Goal: Task Accomplishment & Management: Complete application form

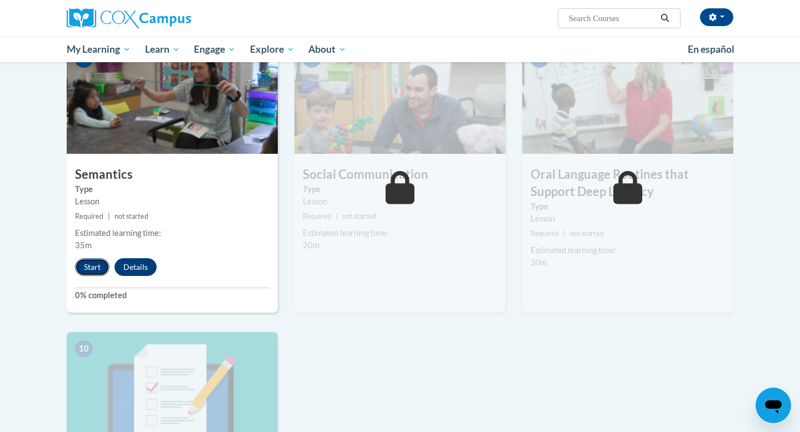
click at [95, 274] on button "Start" at bounding box center [92, 267] width 34 height 18
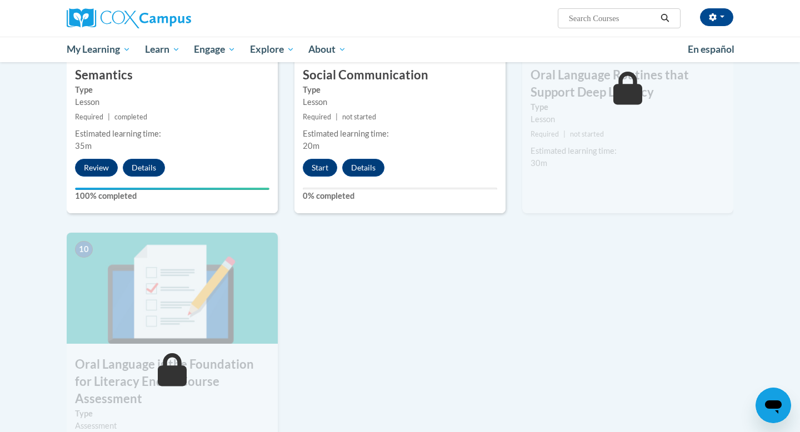
scroll to position [977, 0]
click at [323, 166] on button "Start" at bounding box center [320, 167] width 34 height 18
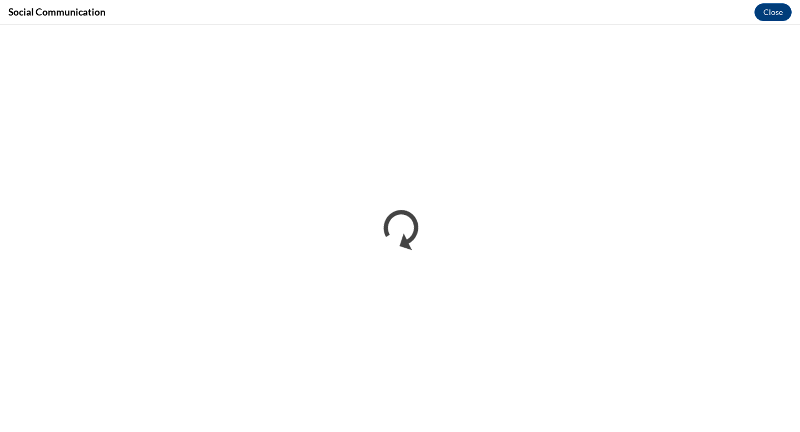
scroll to position [0, 0]
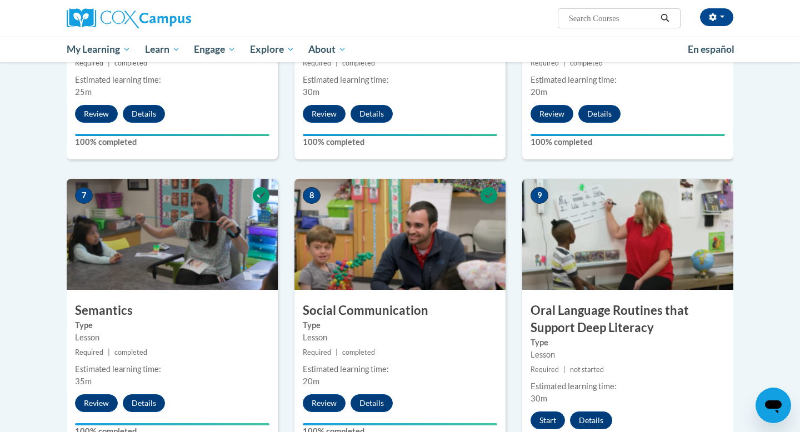
scroll to position [964, 0]
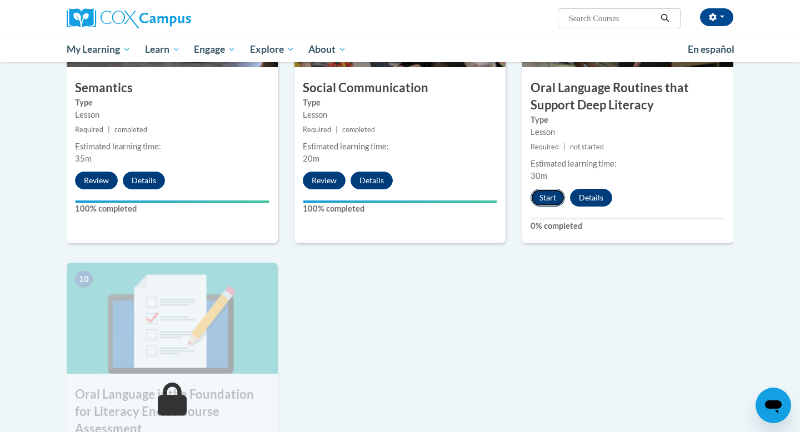
click at [549, 193] on button "Start" at bounding box center [547, 198] width 34 height 18
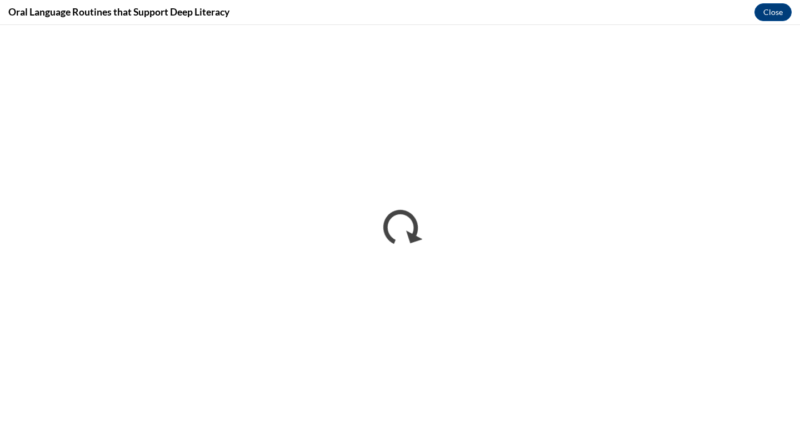
scroll to position [0, 0]
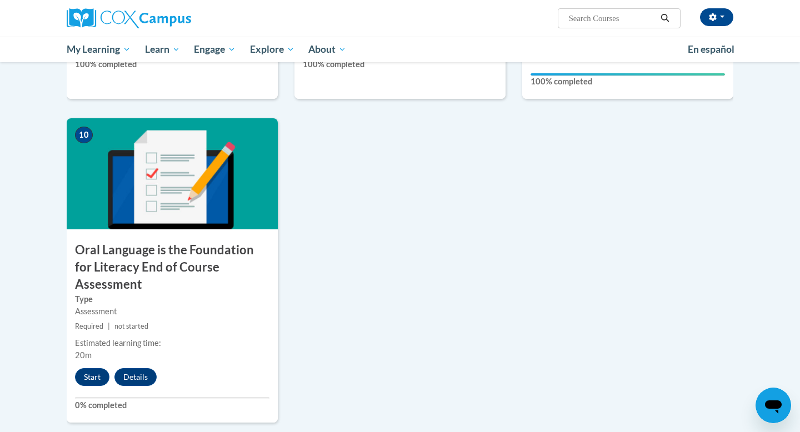
scroll to position [1108, 0]
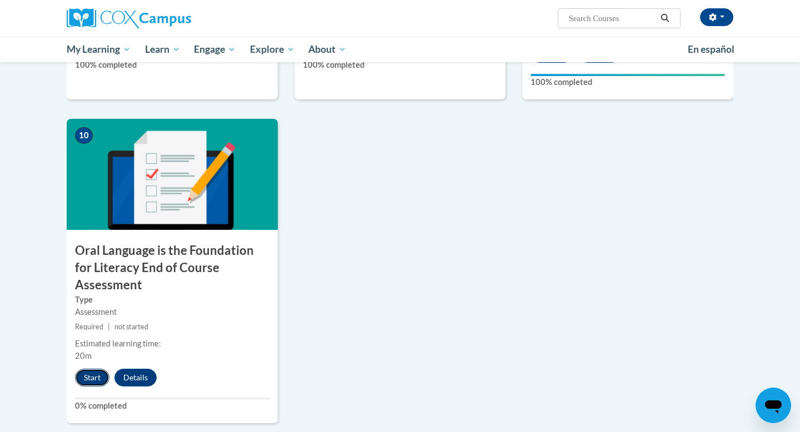
click at [91, 369] on button "Start" at bounding box center [92, 378] width 34 height 18
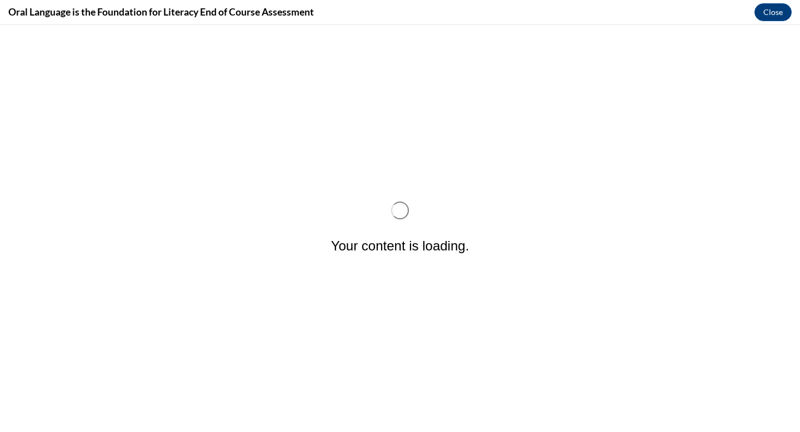
scroll to position [0, 0]
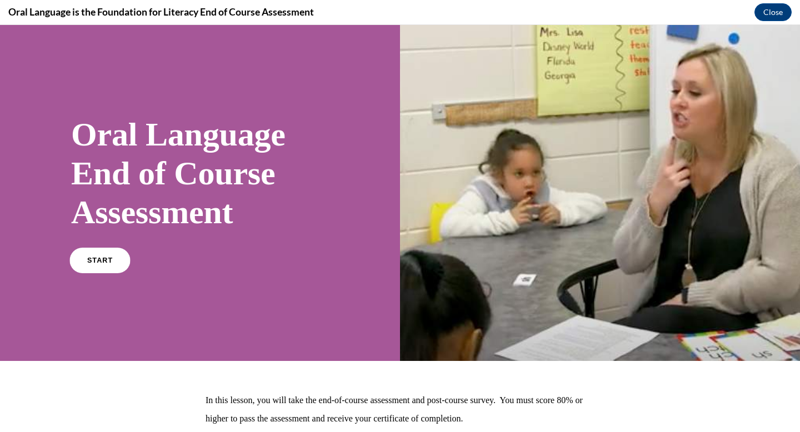
click at [116, 257] on link "START" at bounding box center [99, 261] width 61 height 26
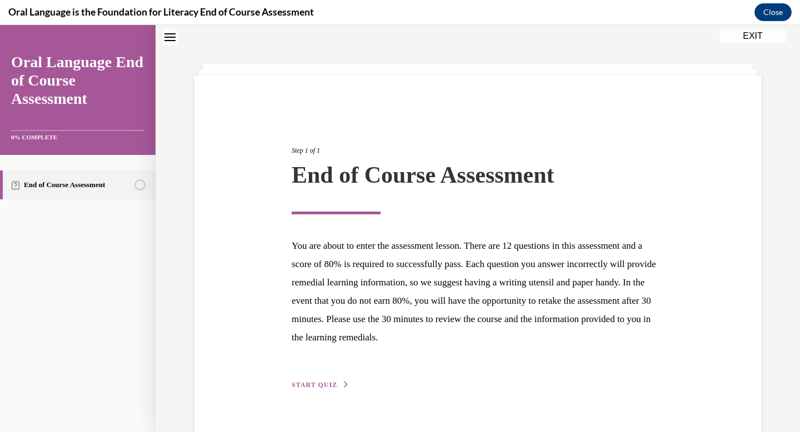
scroll to position [59, 0]
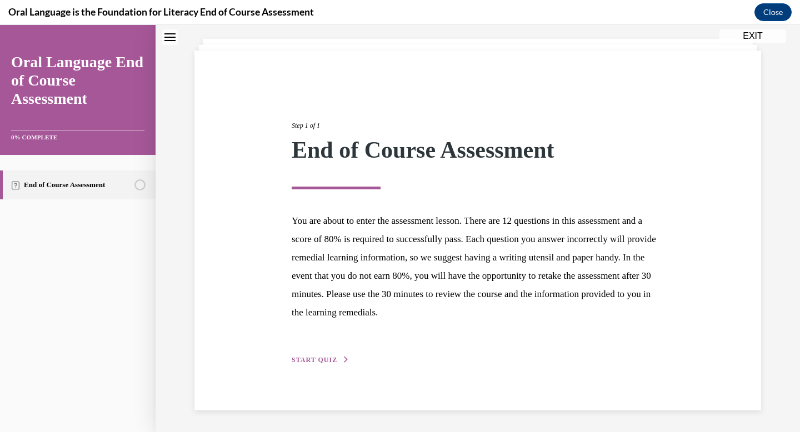
click at [319, 368] on div "Step 1 of 1 End of Course Assessment You are about to enter the assessment less…" at bounding box center [477, 231] width 567 height 360
click at [318, 359] on span "START QUIZ" at bounding box center [315, 360] width 46 height 8
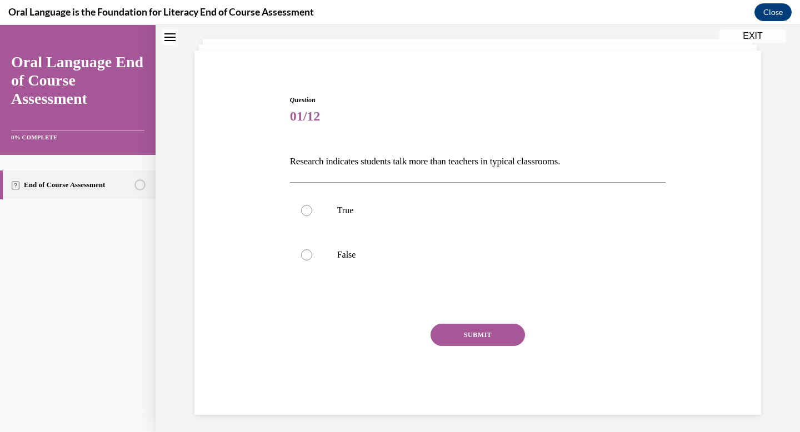
click at [317, 352] on div "SUBMIT" at bounding box center [478, 352] width 376 height 56
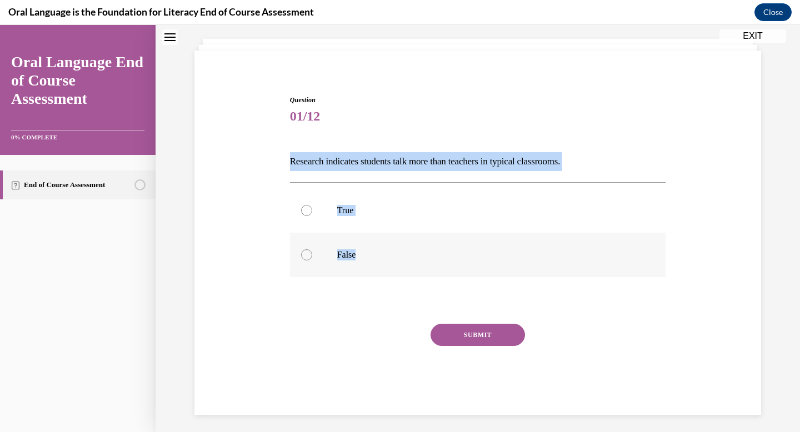
drag, startPoint x: 292, startPoint y: 161, endPoint x: 380, endPoint y: 273, distance: 143.1
click at [380, 273] on div "Question 01/12 Research indicates students talk more than teachers in typical c…" at bounding box center [478, 246] width 382 height 337
copy div "Research indicates students talk more than teachers in typical classrooms.   Tr…"
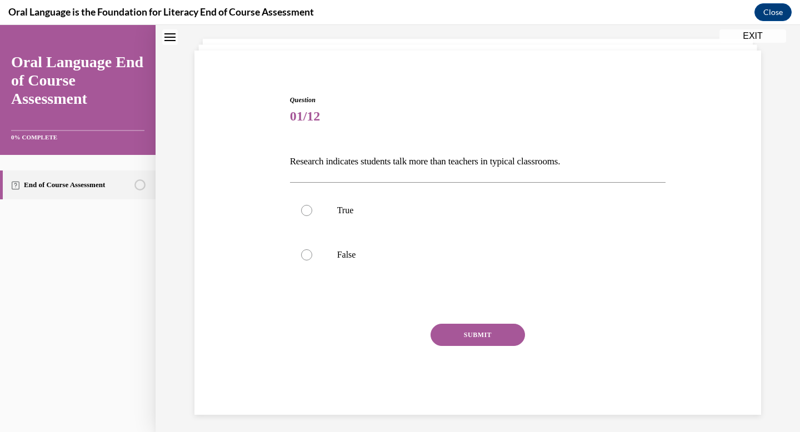
click at [450, 133] on div "Question 01/12 Research indicates students talk more than teachers in typical c…" at bounding box center [478, 255] width 376 height 320
click at [357, 250] on p "False" at bounding box center [487, 254] width 301 height 11
click at [312, 250] on input "False" at bounding box center [306, 254] width 11 height 11
radio input "true"
click at [458, 337] on button "SUBMIT" at bounding box center [477, 335] width 94 height 22
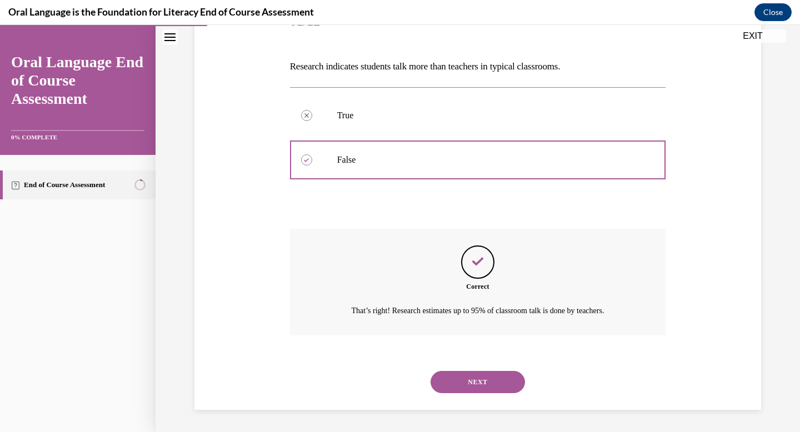
click at [490, 383] on button "NEXT" at bounding box center [477, 382] width 94 height 22
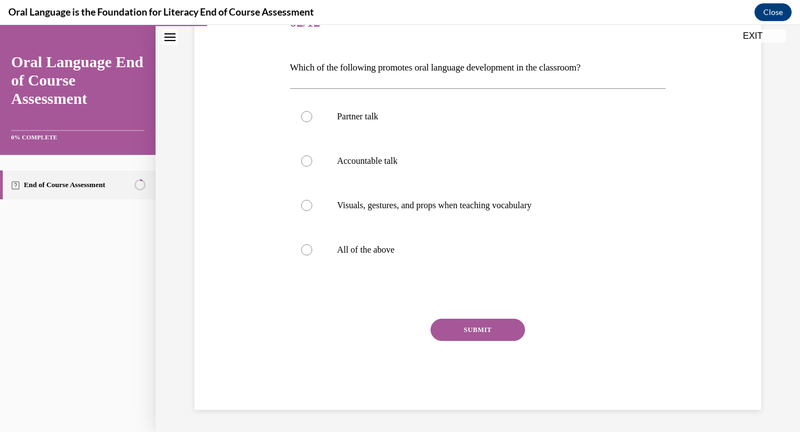
scroll to position [123, 0]
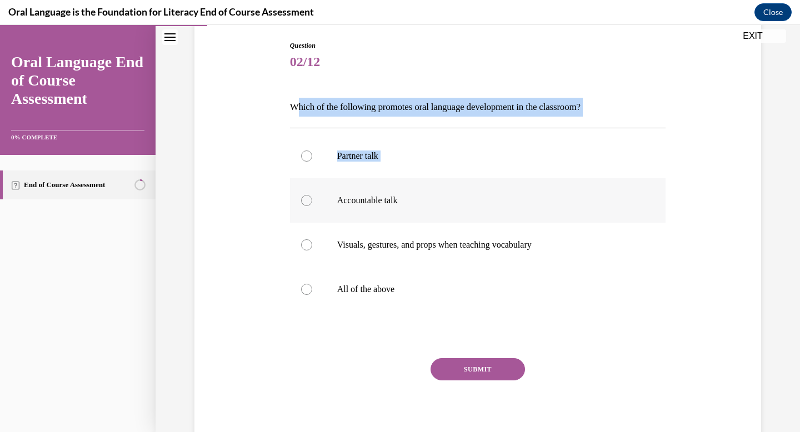
drag, startPoint x: 298, startPoint y: 101, endPoint x: 457, endPoint y: 181, distance: 177.1
click at [457, 181] on div "Question 02/12 Which of the following promotes oral language development in the…" at bounding box center [478, 245] width 376 height 409
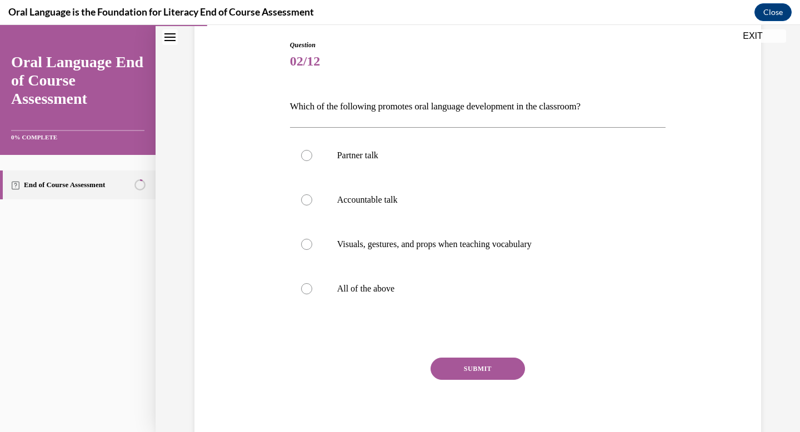
click at [338, 128] on div "Partner talk  Accountable talk Visuals, gestures, and props when teaching vocab…" at bounding box center [478, 221] width 376 height 189
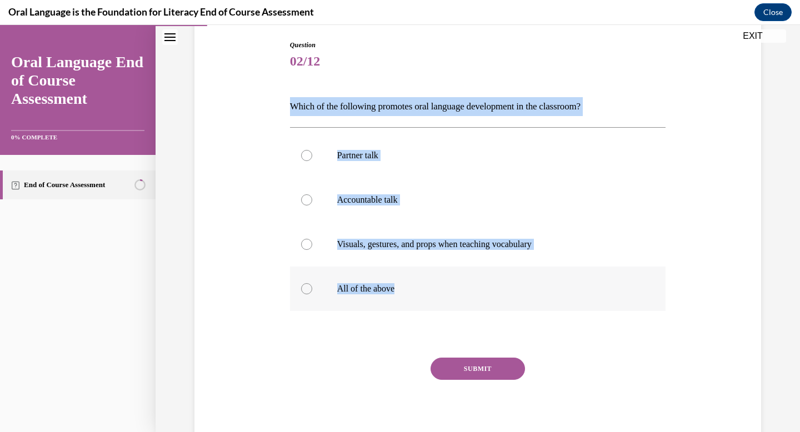
drag, startPoint x: 290, startPoint y: 102, endPoint x: 449, endPoint y: 288, distance: 245.1
click at [449, 288] on div "Question 02/12 Which of the following promotes oral language development in the…" at bounding box center [478, 244] width 376 height 409
click at [449, 288] on p "All of the above" at bounding box center [487, 288] width 301 height 11
click at [312, 288] on input "All of the above" at bounding box center [306, 288] width 11 height 11
radio input "true"
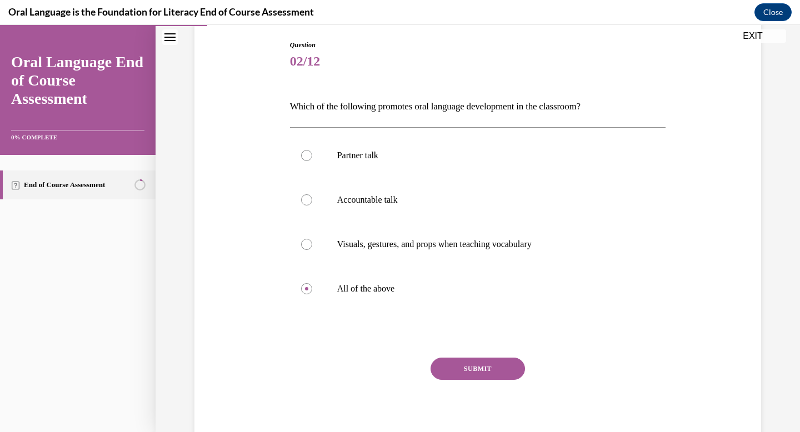
click at [464, 363] on button "SUBMIT" at bounding box center [477, 369] width 94 height 22
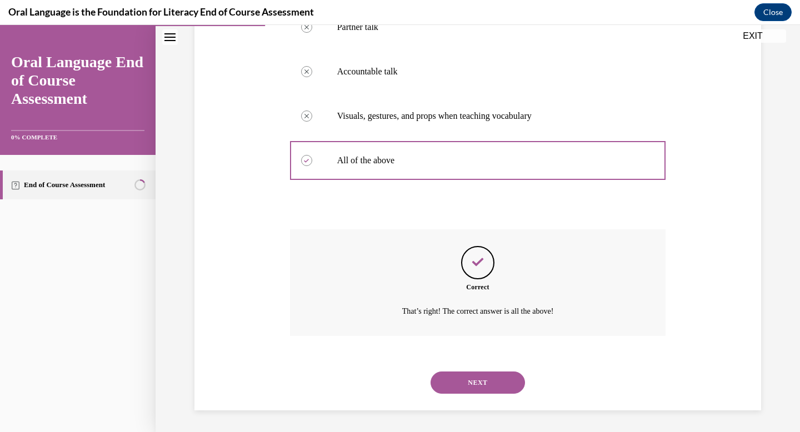
scroll to position [243, 0]
click at [483, 380] on button "NEXT" at bounding box center [477, 382] width 94 height 22
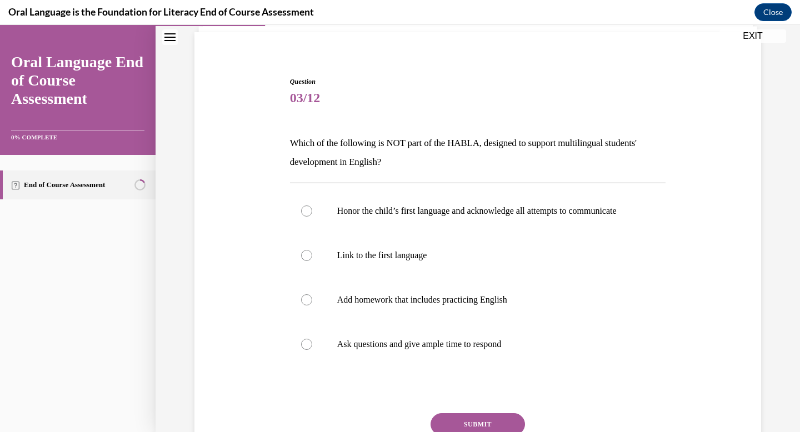
scroll to position [80, 0]
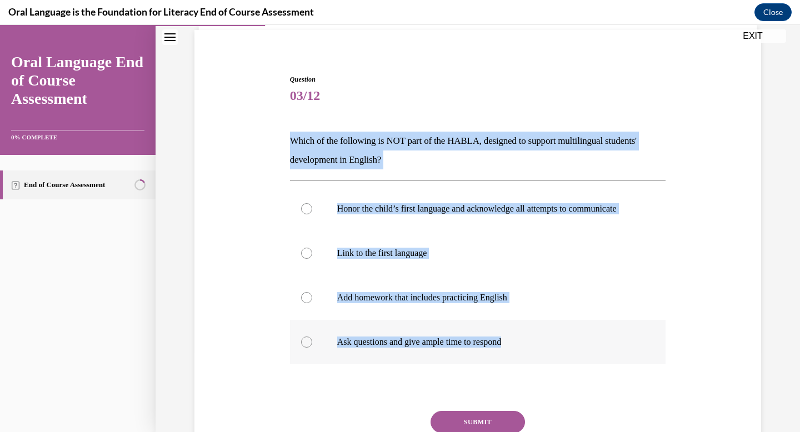
drag, startPoint x: 289, startPoint y: 141, endPoint x: 544, endPoint y: 352, distance: 331.3
click at [544, 352] on div "Question 03/12 Which of the following is NOT part of the HABLA, designed to sup…" at bounding box center [478, 280] width 382 height 444
copy div "Which of the following is NOT part of the HABLA, designed to support multilingu…"
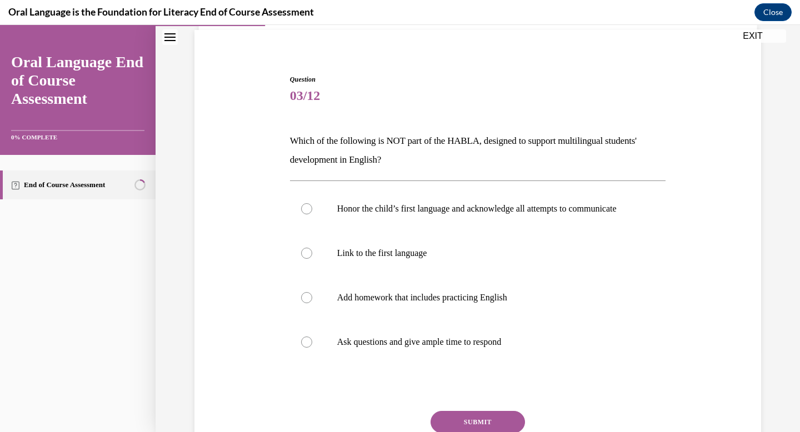
click at [525, 164] on p "Which of the following is NOT part of the HABLA, designed to support multilingu…" at bounding box center [478, 151] width 376 height 38
click at [453, 320] on label "Add homework that includes practicing English" at bounding box center [478, 297] width 376 height 44
click at [312, 303] on input "Add homework that includes practicing English" at bounding box center [306, 297] width 11 height 11
radio input "true"
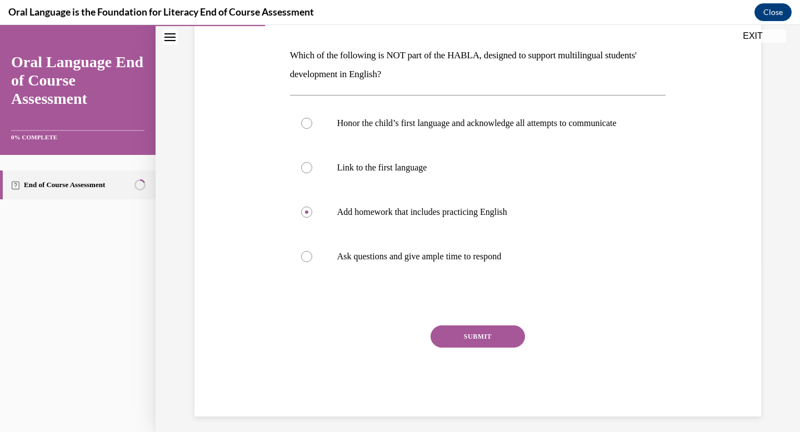
click at [457, 337] on button "SUBMIT" at bounding box center [477, 336] width 94 height 22
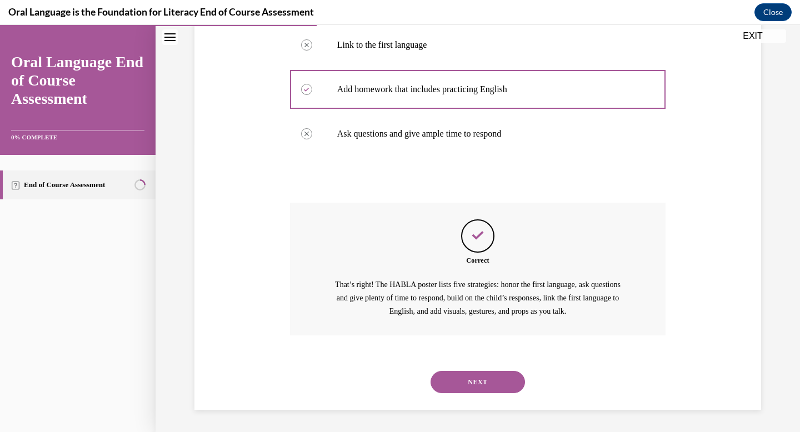
click at [499, 384] on button "NEXT" at bounding box center [477, 382] width 94 height 22
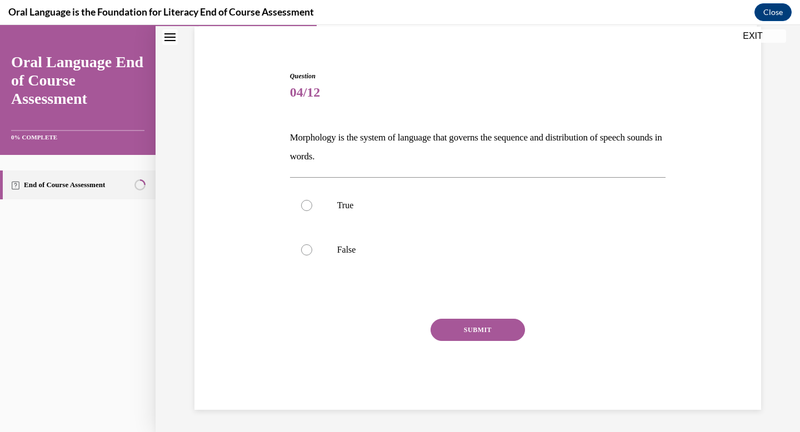
scroll to position [83, 0]
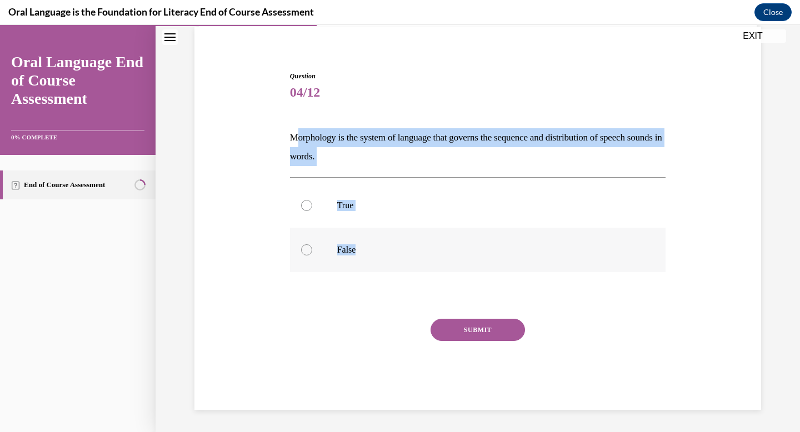
drag, startPoint x: 295, startPoint y: 132, endPoint x: 410, endPoint y: 250, distance: 165.0
click at [410, 250] on div "Question 04/12 Morphology is the system of language that governs the sequence a…" at bounding box center [478, 240] width 376 height 339
copy div "orphology is the system of language that governs the sequence and distribution …"
click at [408, 251] on p "False" at bounding box center [487, 249] width 301 height 11
click at [312, 251] on input "False" at bounding box center [306, 249] width 11 height 11
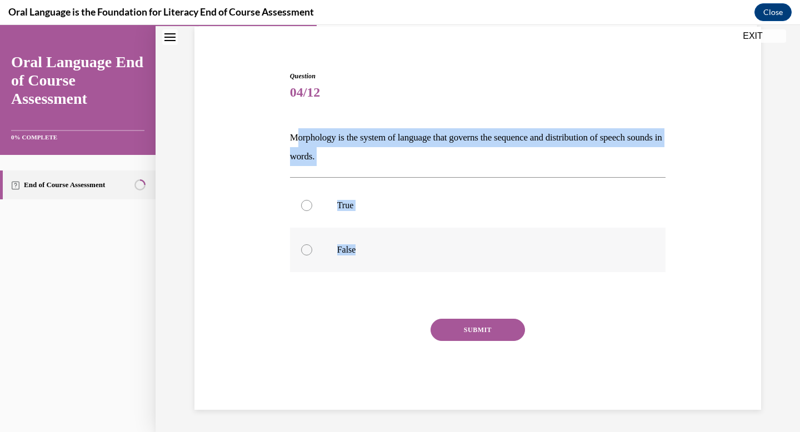
radio input "true"
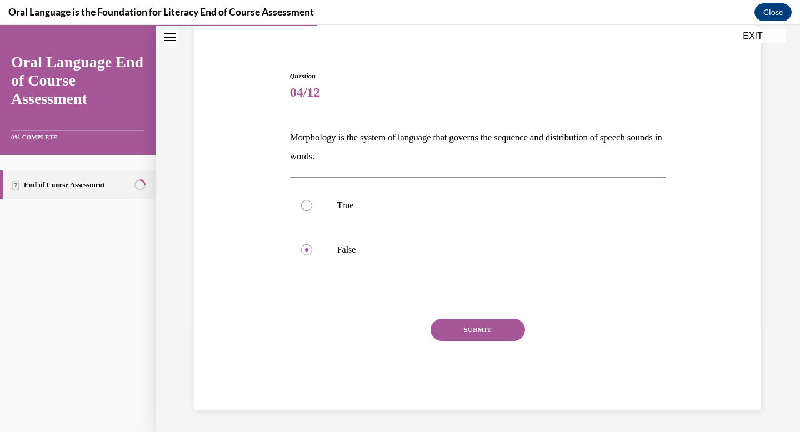
click at [439, 329] on button "SUBMIT" at bounding box center [477, 330] width 94 height 22
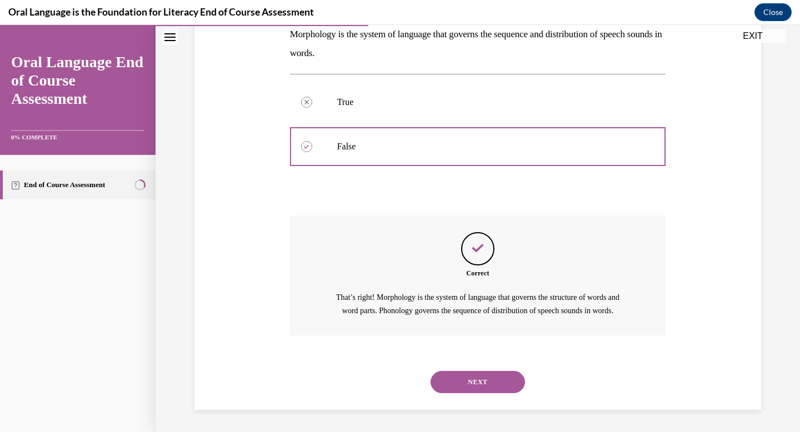
scroll to position [199, 0]
click at [500, 386] on button "NEXT" at bounding box center [477, 382] width 94 height 22
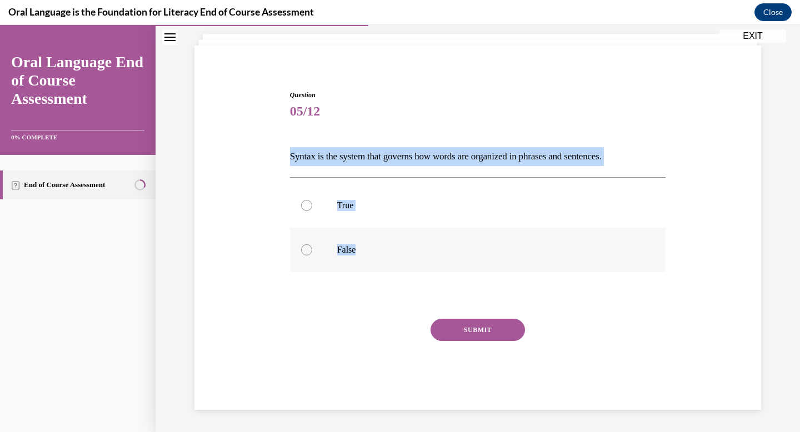
drag, startPoint x: 288, startPoint y: 154, endPoint x: 385, endPoint y: 267, distance: 148.9
click at [385, 267] on div "Question 05/12 Syntax is the system that governs how words are organized in phr…" at bounding box center [478, 241] width 382 height 337
copy div "Syntax is the system that governs how words are organized in phrases and senten…"
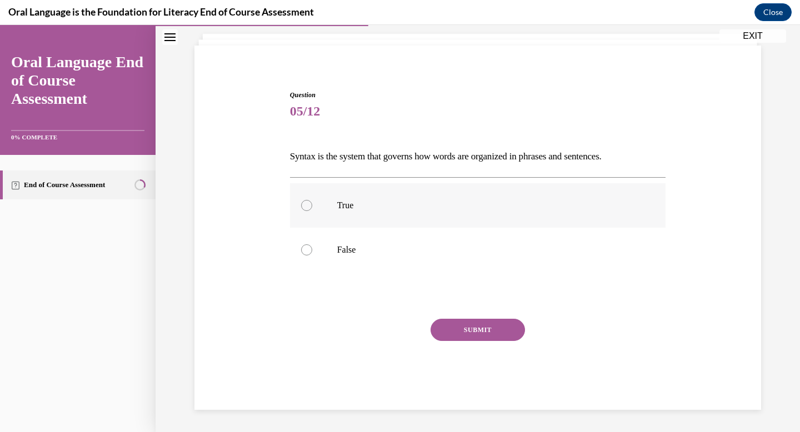
click at [354, 198] on label "True" at bounding box center [478, 205] width 376 height 44
click at [312, 200] on input "True" at bounding box center [306, 205] width 11 height 11
radio input "true"
click at [462, 333] on button "SUBMIT" at bounding box center [477, 330] width 94 height 22
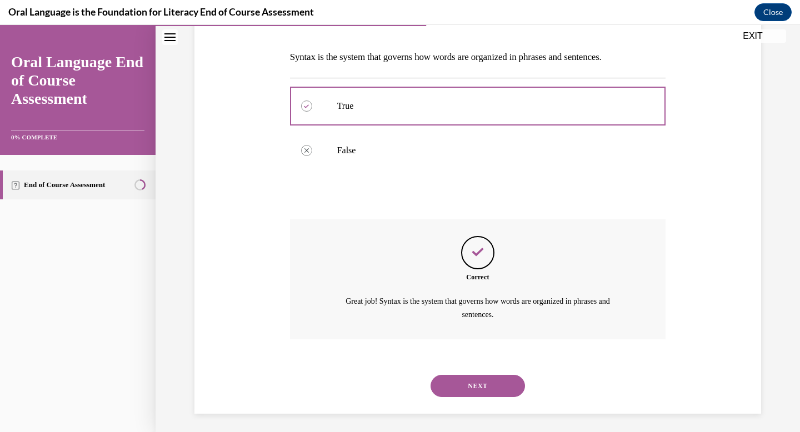
scroll to position [167, 0]
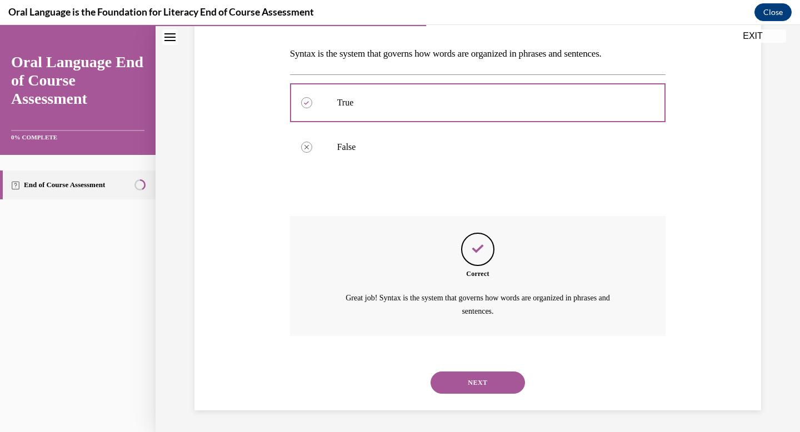
click at [493, 363] on div "NEXT" at bounding box center [478, 382] width 376 height 44
click at [496, 385] on button "NEXT" at bounding box center [477, 383] width 94 height 22
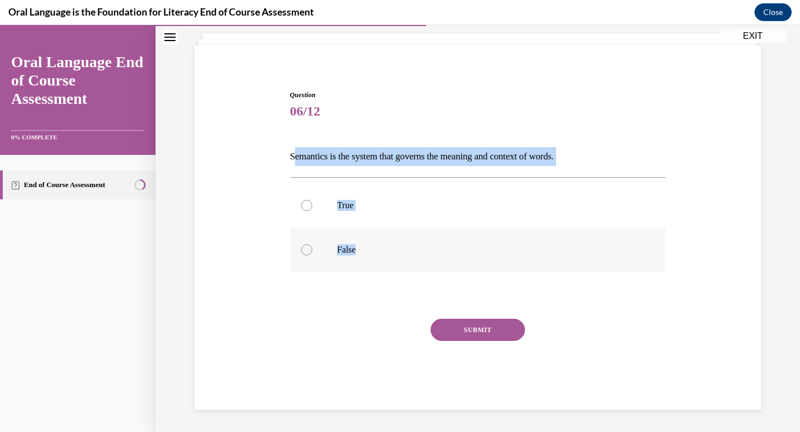
drag, startPoint x: 293, startPoint y: 152, endPoint x: 433, endPoint y: 264, distance: 179.4
click at [433, 264] on div "Question 06/12 Semantics is the system that governs the meaning and context of …" at bounding box center [478, 250] width 376 height 320
copy div "emantics is the system that governs the meaning and context of words.  True Fal…"
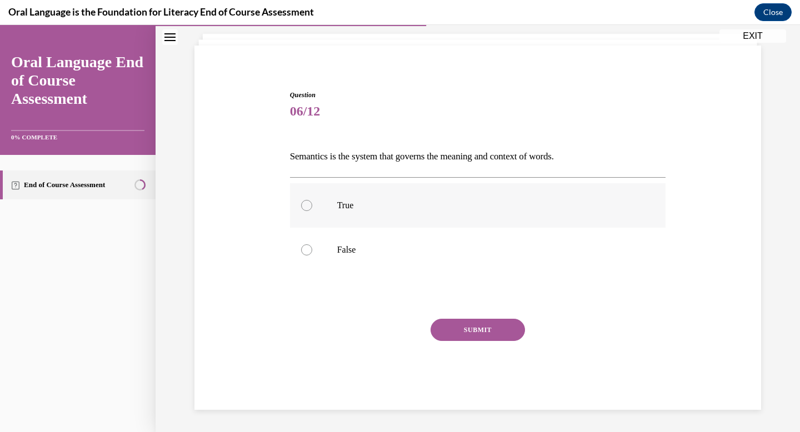
click at [407, 207] on p "True" at bounding box center [487, 205] width 301 height 11
click at [312, 207] on input "True" at bounding box center [306, 205] width 11 height 11
radio input "true"
click at [463, 337] on button "SUBMIT" at bounding box center [477, 330] width 94 height 22
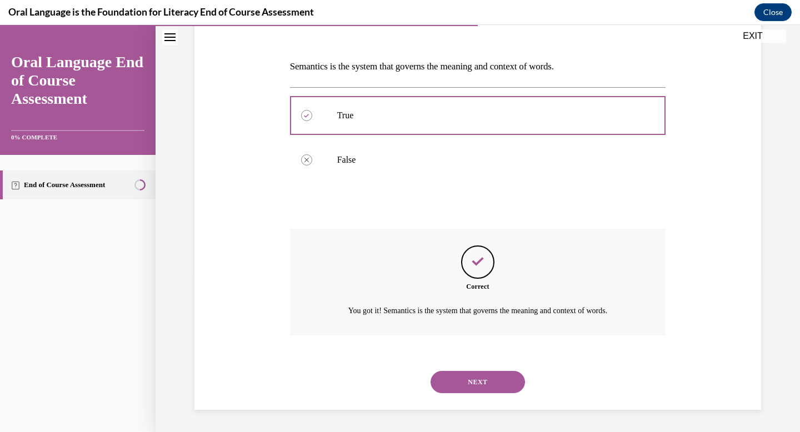
click at [488, 374] on button "NEXT" at bounding box center [477, 382] width 94 height 22
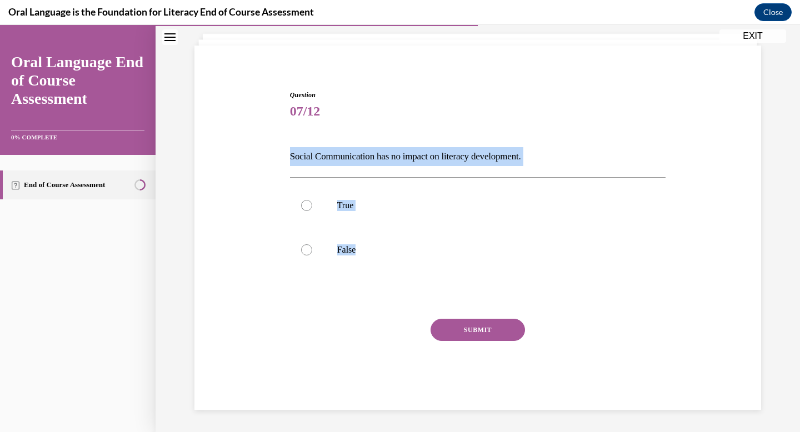
drag, startPoint x: 288, startPoint y: 157, endPoint x: 404, endPoint y: 276, distance: 166.5
click at [404, 276] on div "Question 07/12 Social Communication has no impact on literacy development. True…" at bounding box center [478, 241] width 382 height 337
copy div "Social Communication has no impact on literacy development. True False"
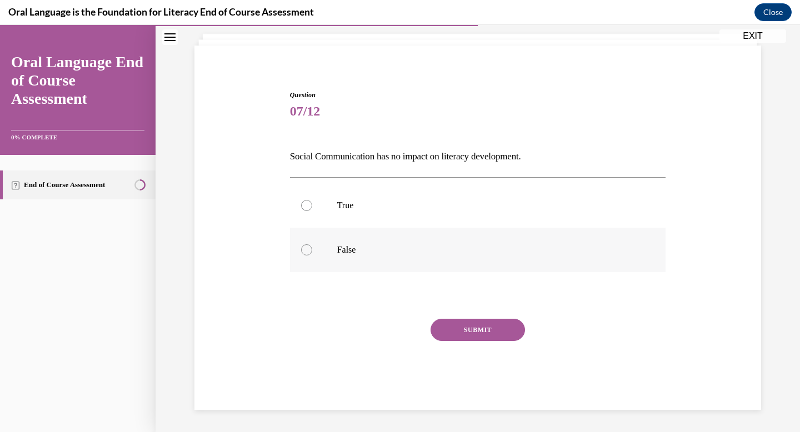
click at [413, 234] on label "False" at bounding box center [478, 250] width 376 height 44
click at [312, 244] on input "False" at bounding box center [306, 249] width 11 height 11
radio input "true"
click at [477, 328] on button "SUBMIT" at bounding box center [477, 330] width 94 height 22
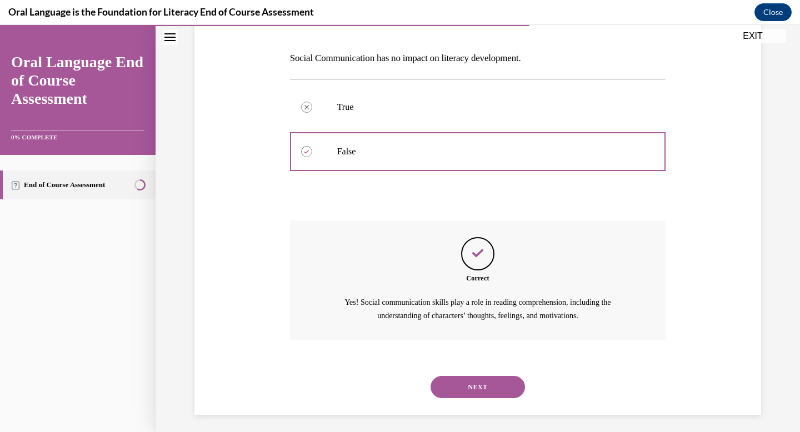
scroll to position [167, 0]
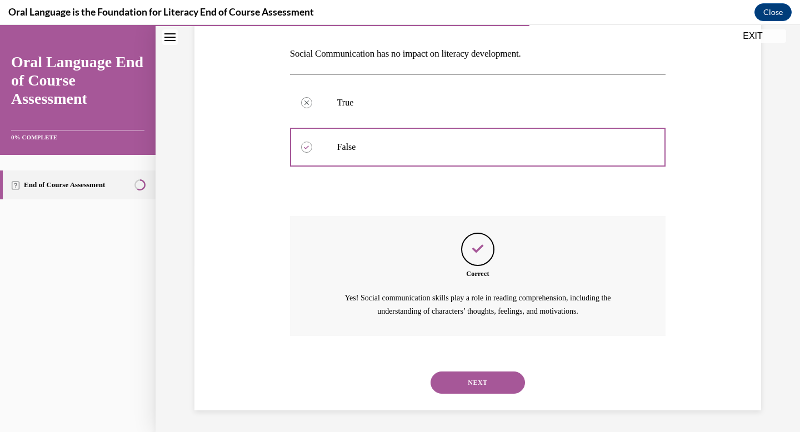
click at [494, 373] on button "NEXT" at bounding box center [477, 383] width 94 height 22
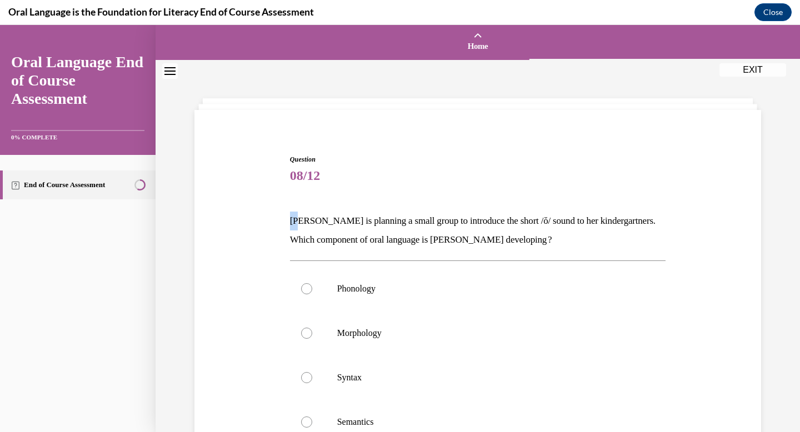
drag, startPoint x: 289, startPoint y: 215, endPoint x: 303, endPoint y: 224, distance: 16.8
click at [303, 224] on p "Mrs. Coleman is planning a small group to introduce the short /ŏ/ sound to her …" at bounding box center [478, 231] width 376 height 38
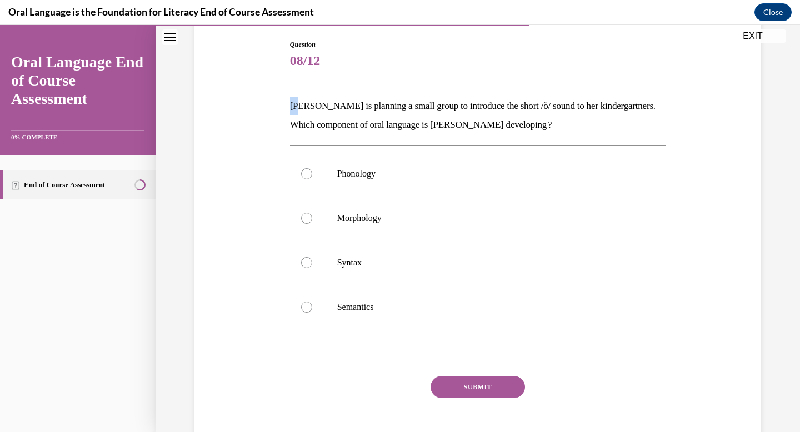
scroll to position [126, 0]
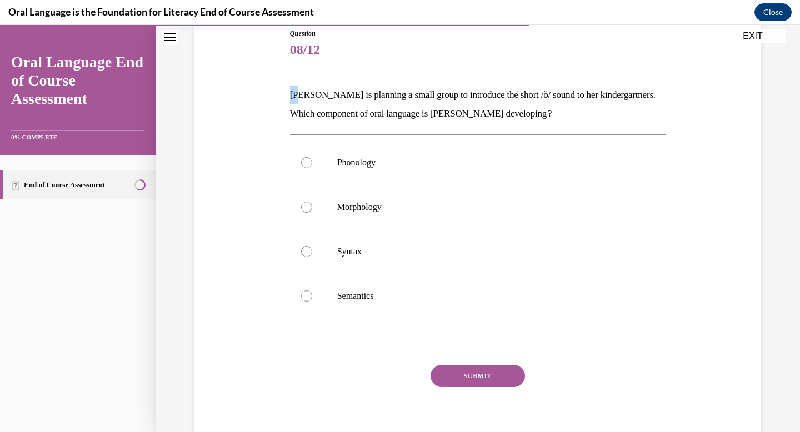
click at [298, 97] on p "Mrs. Coleman is planning a small group to introduce the short /ŏ/ sound to her …" at bounding box center [478, 105] width 376 height 38
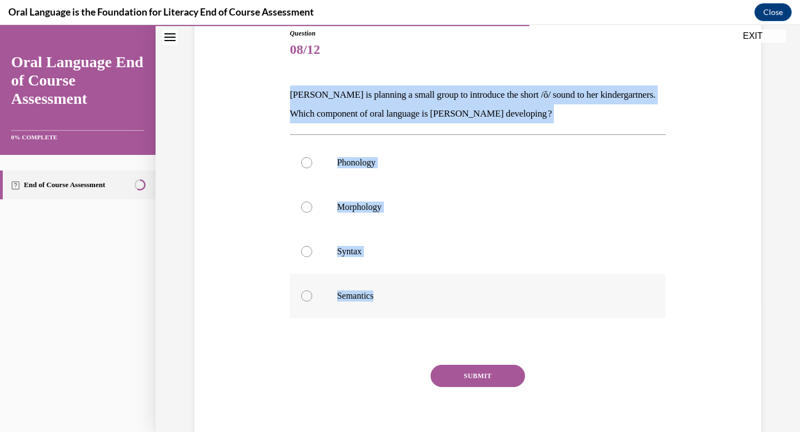
drag, startPoint x: 292, startPoint y: 91, endPoint x: 407, endPoint y: 295, distance: 234.8
click at [407, 295] on div "Question 08/12 Mrs. Coleman is planning a small group to introduce the short /ŏ…" at bounding box center [478, 242] width 376 height 428
copy div "Mrs. Coleman is planning a small group to introduce the short /ŏ/ sound to her …"
click at [368, 77] on div "Question 08/12 Mrs. Coleman is planning a small group to introduce the short /ŏ…" at bounding box center [478, 242] width 376 height 428
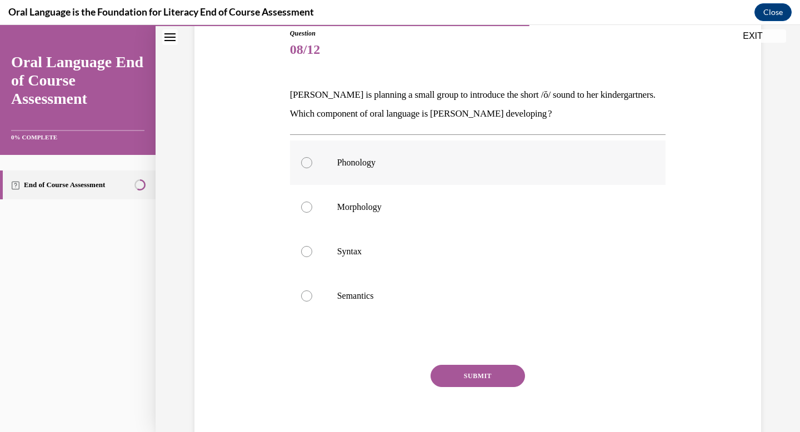
click at [386, 163] on p "Phonology" at bounding box center [487, 162] width 301 height 11
click at [312, 163] on input "Phonology" at bounding box center [306, 162] width 11 height 11
radio input "true"
click at [490, 376] on button "SUBMIT" at bounding box center [477, 376] width 94 height 22
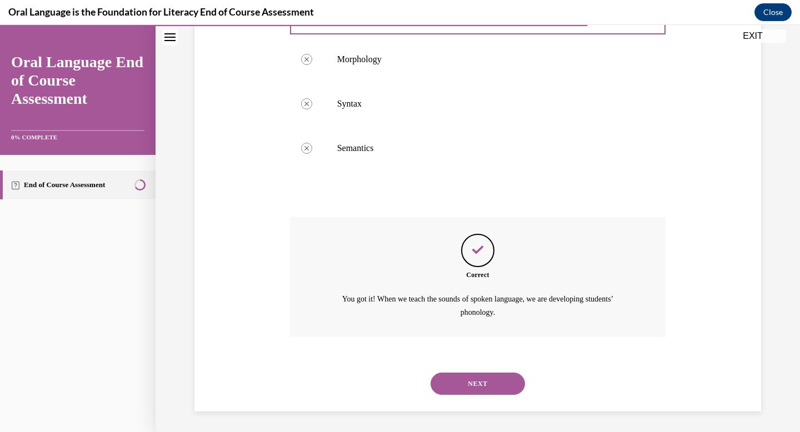
scroll to position [275, 0]
click at [490, 379] on button "NEXT" at bounding box center [477, 383] width 94 height 22
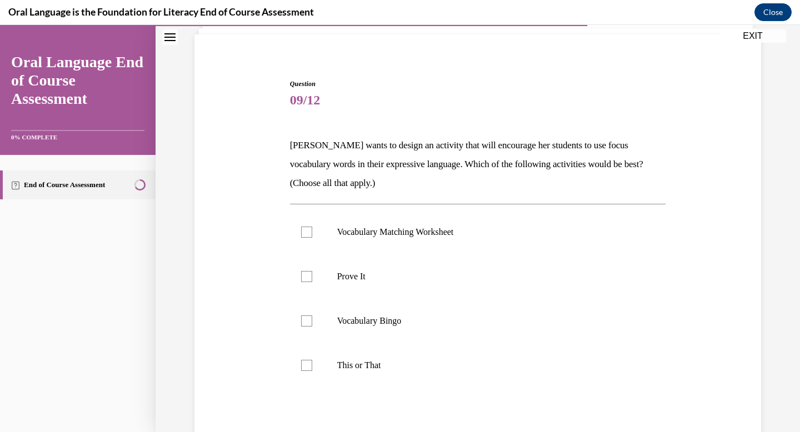
scroll to position [83, 0]
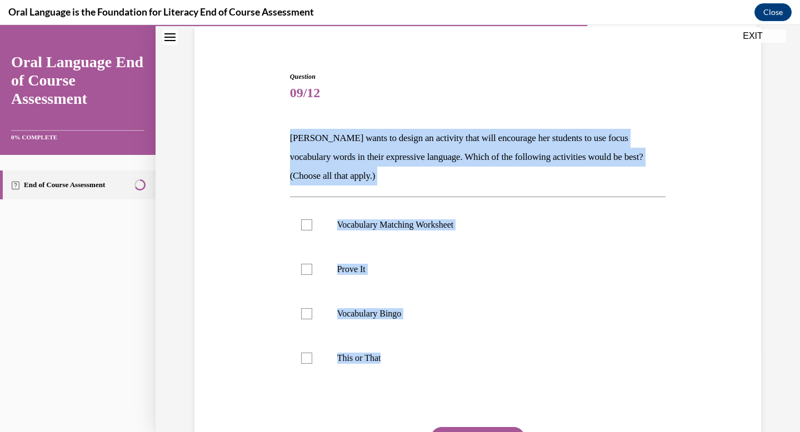
drag, startPoint x: 286, startPoint y: 141, endPoint x: 421, endPoint y: 381, distance: 275.8
click at [421, 381] on div "Question 09/12 Mrs. Butler wants to design an activity that will encourage her …" at bounding box center [478, 278] width 572 height 480
copy div "Mrs. Butler wants to design an activity that will encourage her students to use…"
click at [303, 150] on p "Mrs. Butler wants to design an activity that will encourage her students to use…" at bounding box center [478, 157] width 376 height 57
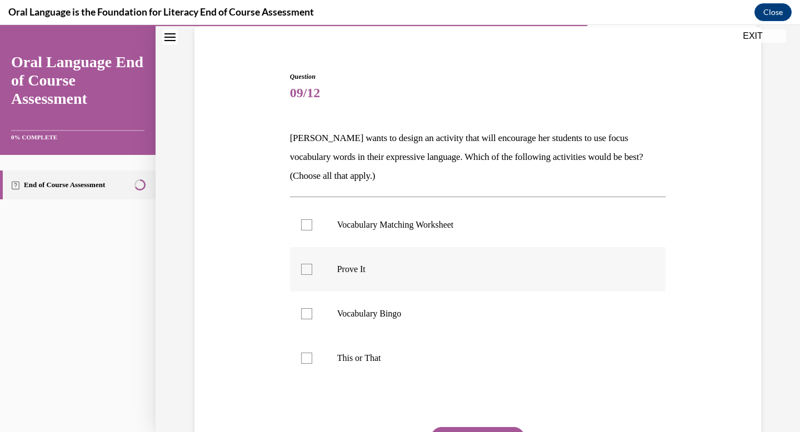
click at [358, 288] on label "Prove It" at bounding box center [478, 269] width 376 height 44
click at [312, 275] on input "Prove It" at bounding box center [306, 269] width 11 height 11
checkbox input "true"
click at [409, 364] on label "This or That" at bounding box center [478, 358] width 376 height 44
click at [312, 364] on input "This or That" at bounding box center [306, 358] width 11 height 11
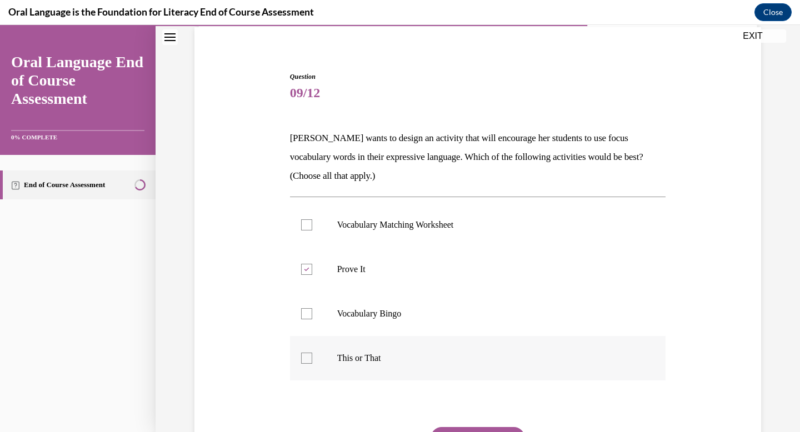
checkbox input "true"
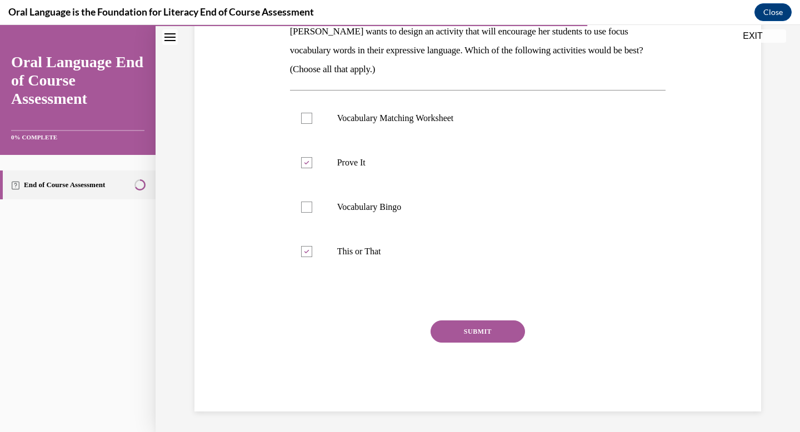
click at [452, 332] on button "SUBMIT" at bounding box center [477, 331] width 94 height 22
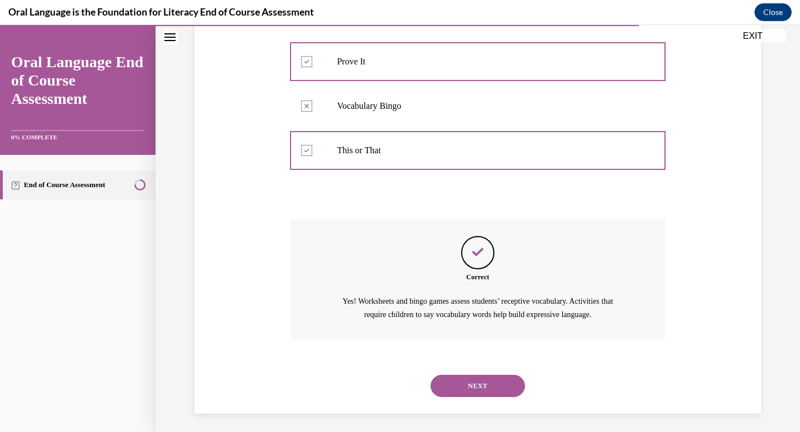
scroll to position [294, 0]
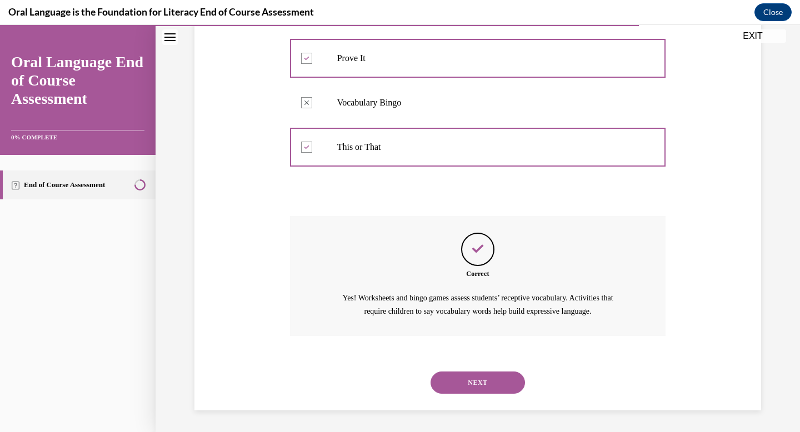
click at [474, 375] on button "NEXT" at bounding box center [477, 383] width 94 height 22
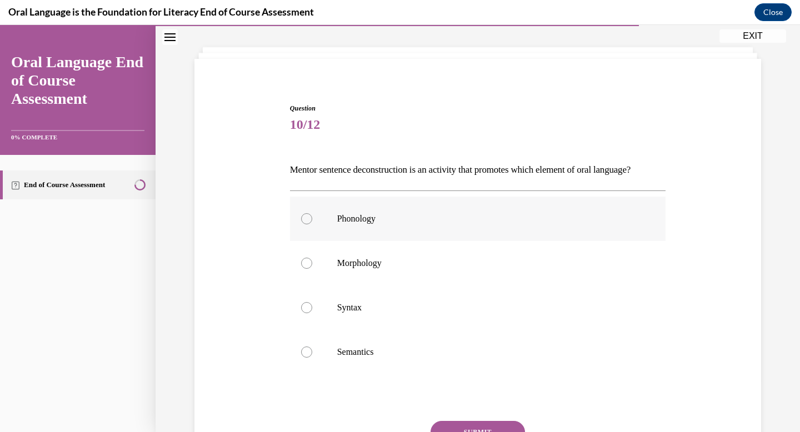
scroll to position [71, 0]
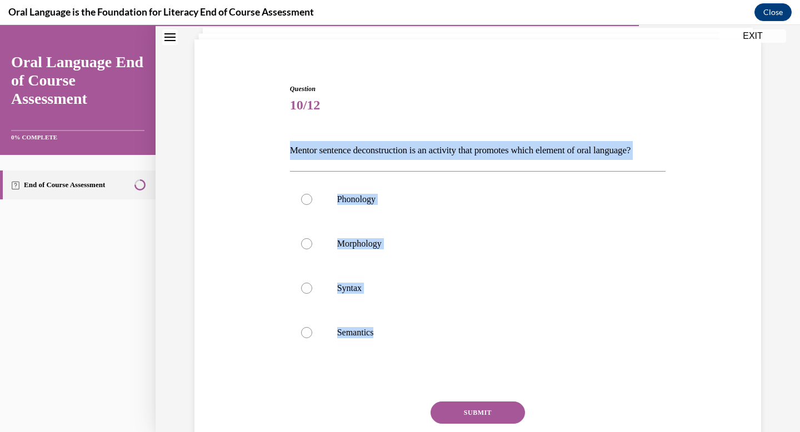
drag, startPoint x: 289, startPoint y: 146, endPoint x: 435, endPoint y: 389, distance: 283.5
click at [435, 389] on div "Question 10/12 Mentor sentence deconstruction is an activity that promotes whic…" at bounding box center [478, 279] width 382 height 425
copy div "Mentor sentence deconstruction is an activity that promotes which element of or…"
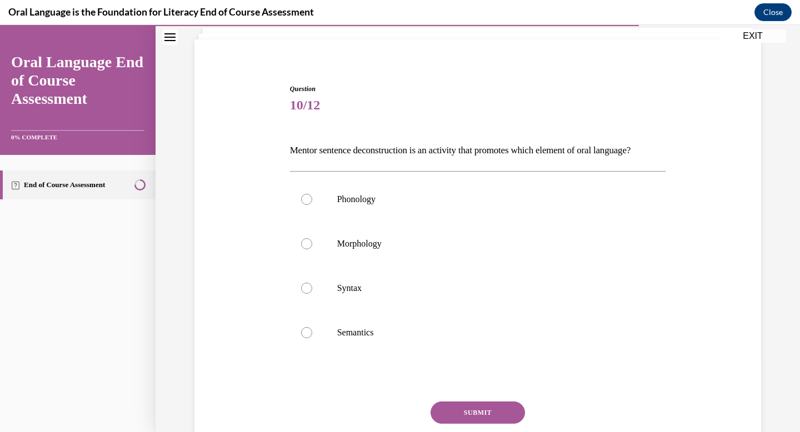
click at [437, 120] on div "Question 10/12 Mentor sentence deconstruction is an activity that promotes whic…" at bounding box center [478, 288] width 376 height 409
click at [411, 294] on p "Syntax" at bounding box center [487, 288] width 301 height 11
click at [312, 294] on input "Syntax" at bounding box center [306, 288] width 11 height 11
radio input "true"
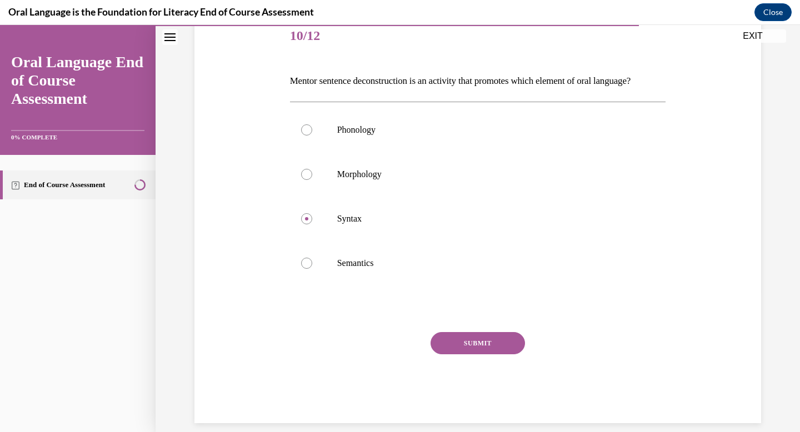
click at [464, 345] on div "Question 10/12 Mentor sentence deconstruction is an activity that promotes whic…" at bounding box center [478, 218] width 376 height 409
click at [475, 354] on button "SUBMIT" at bounding box center [477, 343] width 94 height 22
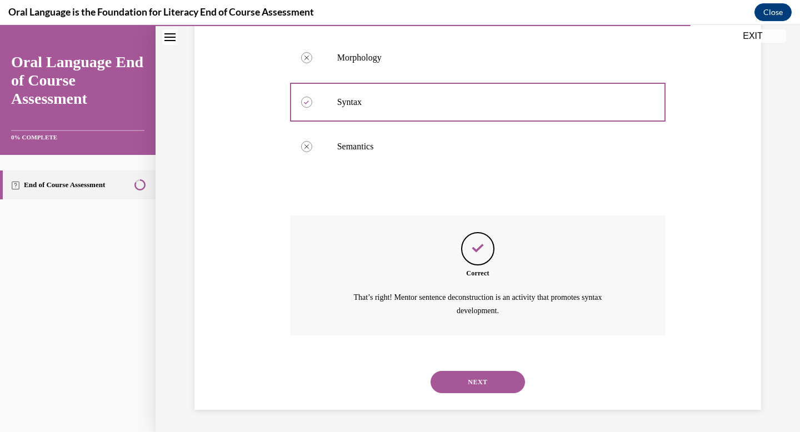
scroll to position [275, 0]
click at [519, 388] on button "NEXT" at bounding box center [477, 382] width 94 height 22
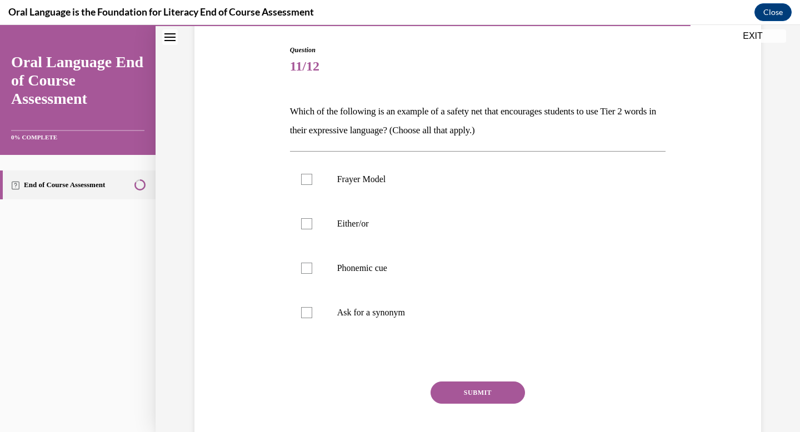
scroll to position [130, 0]
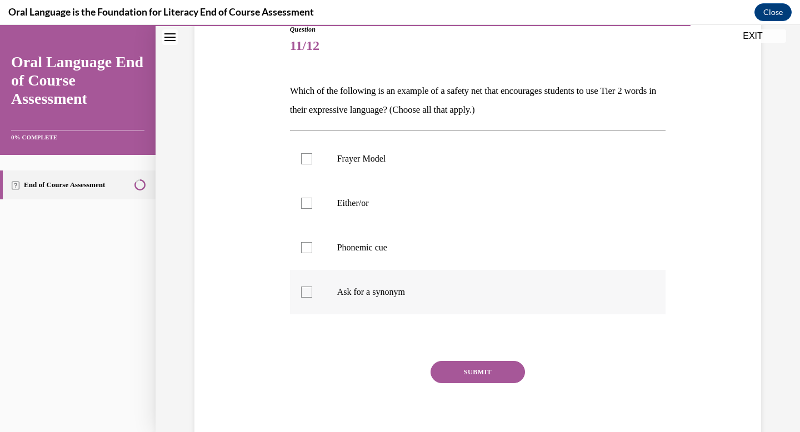
drag, startPoint x: 287, startPoint y: 86, endPoint x: 444, endPoint y: 314, distance: 276.7
click at [444, 314] on div "Question 11/12 Which of the following is an example of a safety net that encour…" at bounding box center [478, 230] width 382 height 444
copy div "Which of the following is an example of a safety net that encourages students t…"
click at [454, 90] on p "Which of the following is an example of a safety net that encourages students t…" at bounding box center [478, 101] width 376 height 38
click at [421, 161] on p "Frayer Model" at bounding box center [487, 158] width 301 height 11
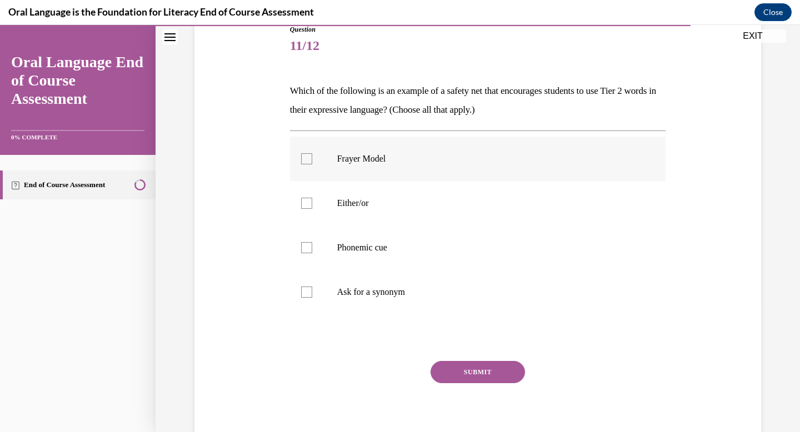
click at [312, 161] on input "Frayer Model" at bounding box center [306, 158] width 11 height 11
checkbox input "true"
click at [428, 217] on label "Either/or" at bounding box center [478, 203] width 376 height 44
click at [312, 209] on input "Either/or" at bounding box center [306, 203] width 11 height 11
checkbox input "true"
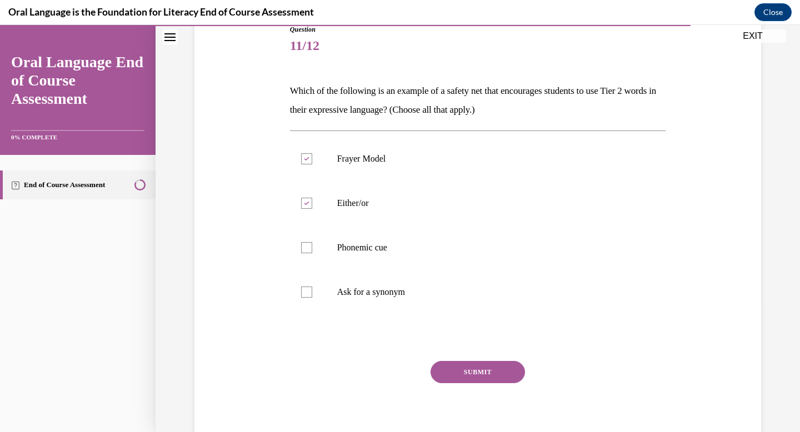
click at [466, 370] on button "SUBMIT" at bounding box center [477, 372] width 94 height 22
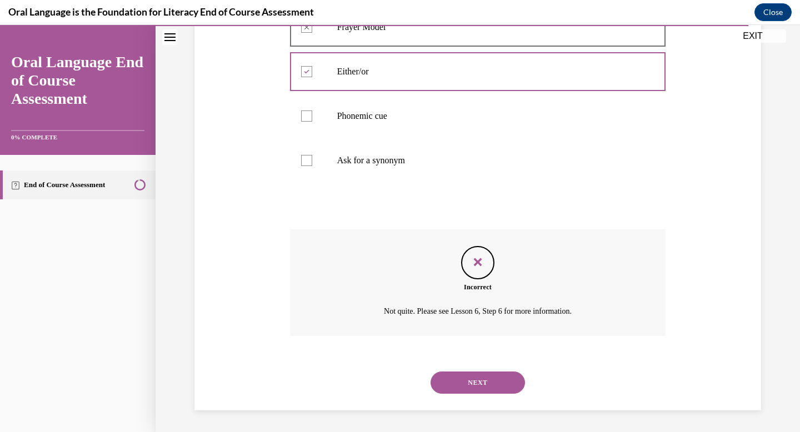
scroll to position [262, 0]
click at [477, 382] on button "NEXT" at bounding box center [477, 382] width 94 height 22
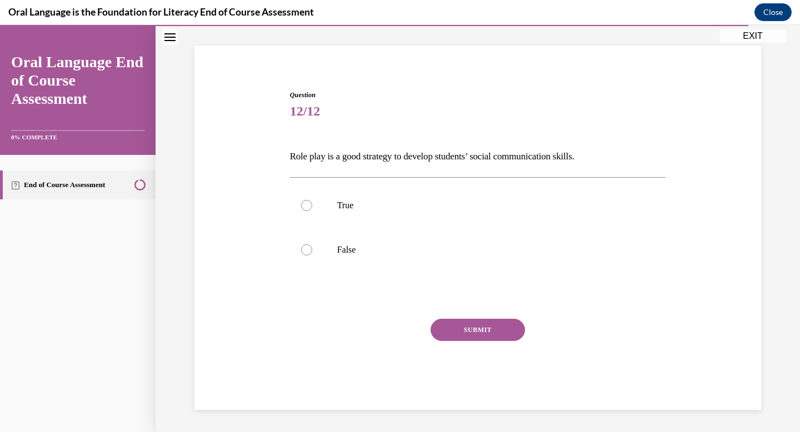
scroll to position [64, 0]
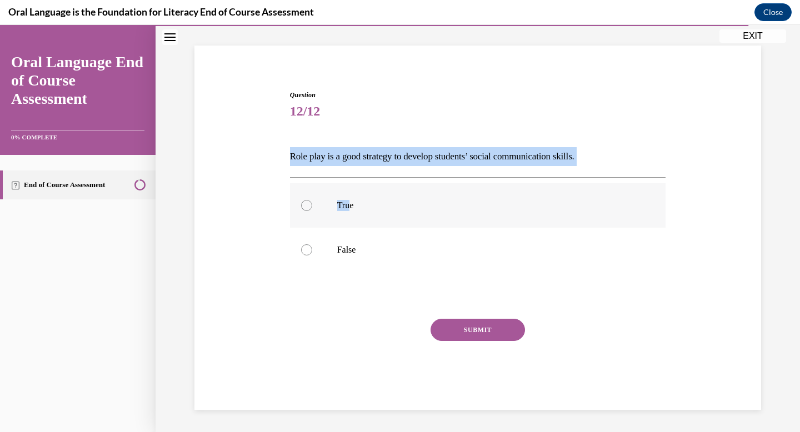
drag, startPoint x: 289, startPoint y: 152, endPoint x: 349, endPoint y: 207, distance: 81.0
click at [349, 207] on div "Question 12/12 Role play is a good strategy to develop students’ social communi…" at bounding box center [478, 241] width 382 height 337
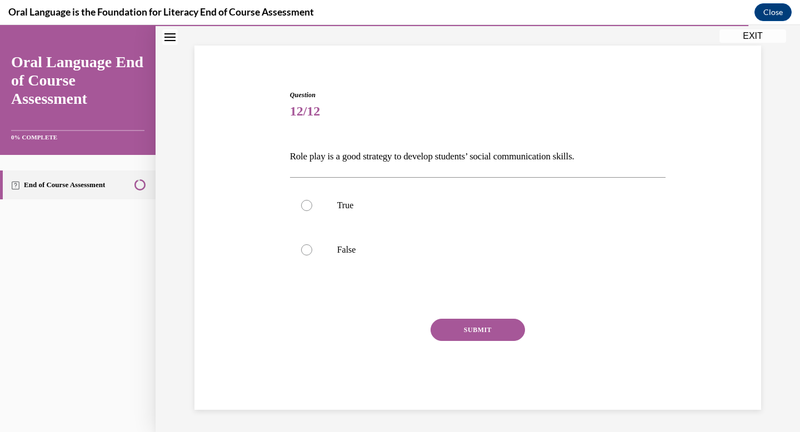
click at [353, 144] on div "Question 12/12 Role play is a good strategy to develop students’ social communi…" at bounding box center [478, 250] width 376 height 320
click at [371, 227] on label "True" at bounding box center [478, 205] width 376 height 44
click at [312, 211] on input "True" at bounding box center [306, 205] width 11 height 11
radio input "true"
click at [469, 324] on button "SUBMIT" at bounding box center [477, 330] width 94 height 22
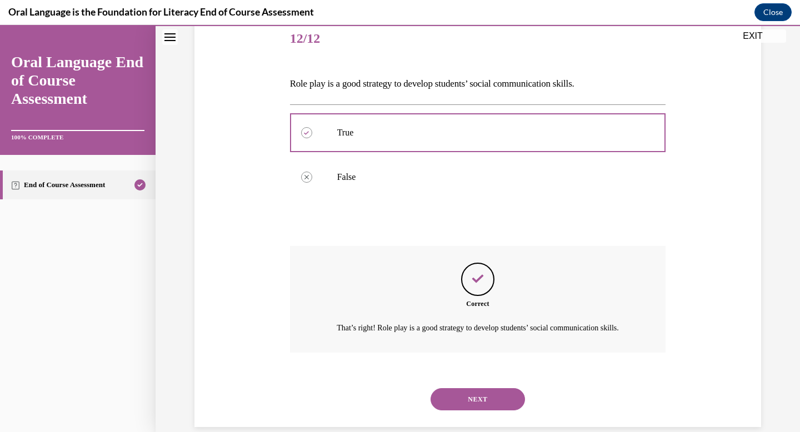
scroll to position [167, 0]
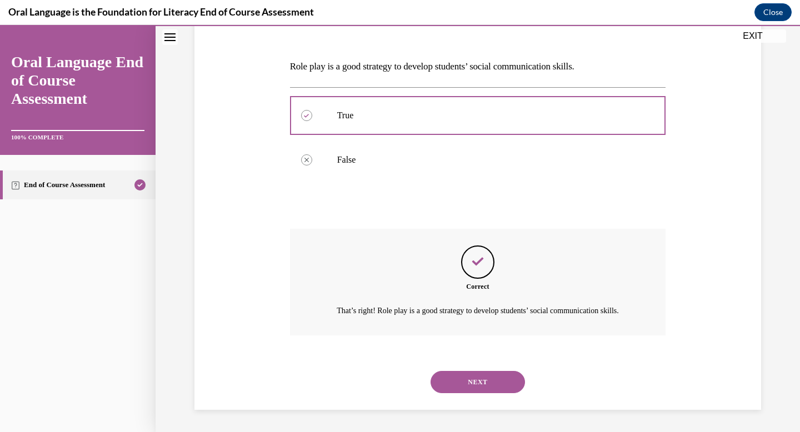
click at [497, 383] on button "NEXT" at bounding box center [477, 382] width 94 height 22
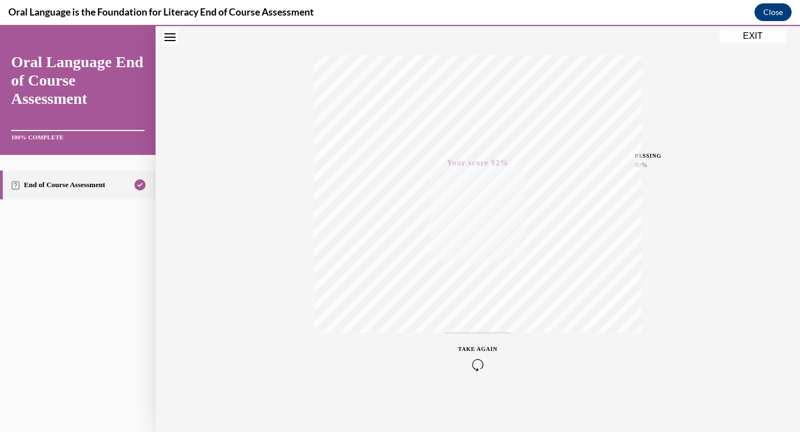
scroll to position [162, 0]
click at [769, 36] on button "EXIT" at bounding box center [752, 35] width 67 height 13
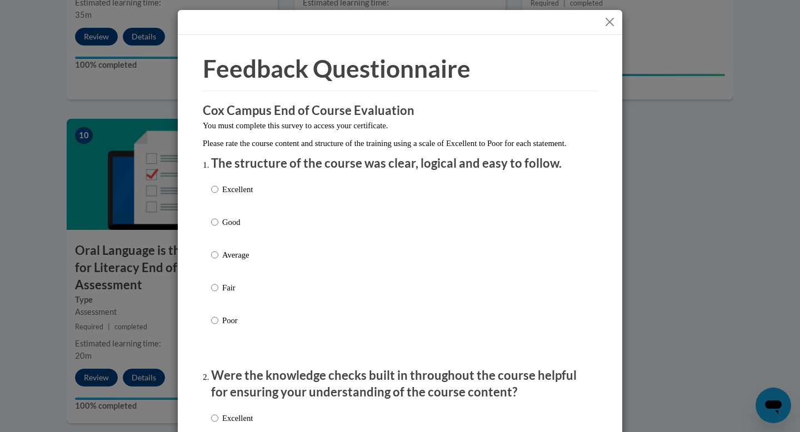
click at [609, 26] on button "Close" at bounding box center [610, 22] width 14 height 14
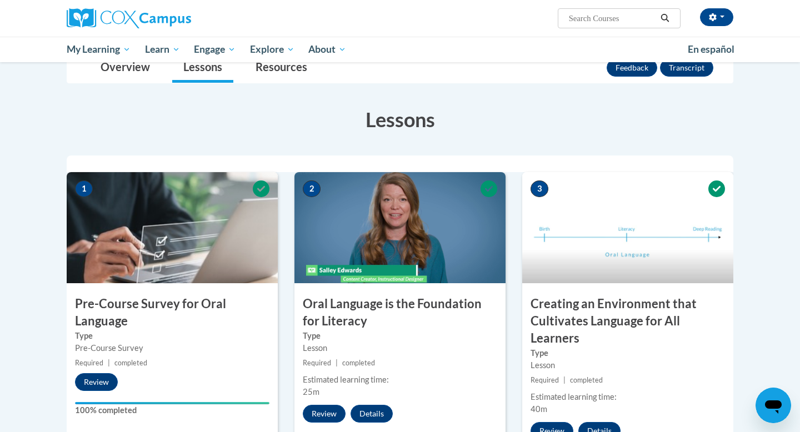
scroll to position [135, 0]
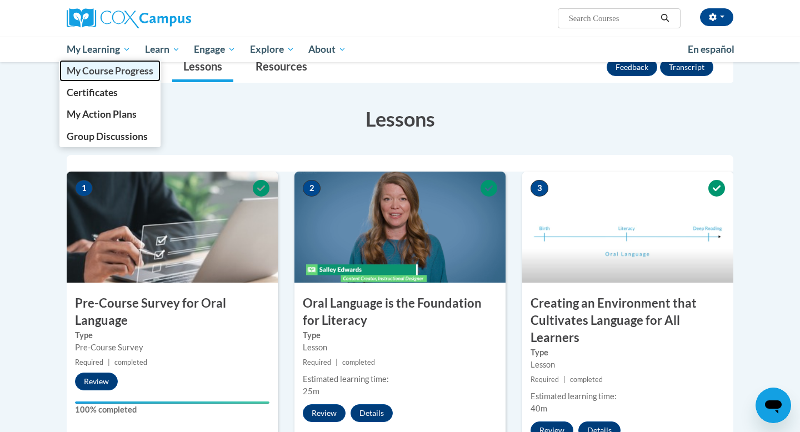
click at [136, 60] on link "My Course Progress" at bounding box center [109, 71] width 101 height 22
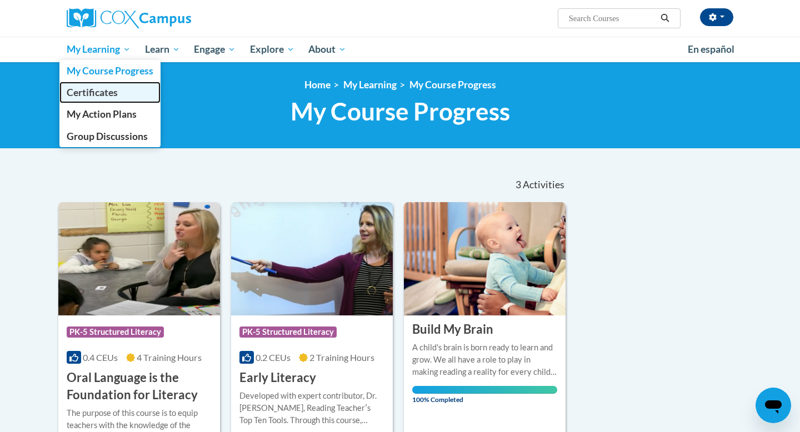
click at [115, 89] on span "Certificates" at bounding box center [92, 93] width 51 height 12
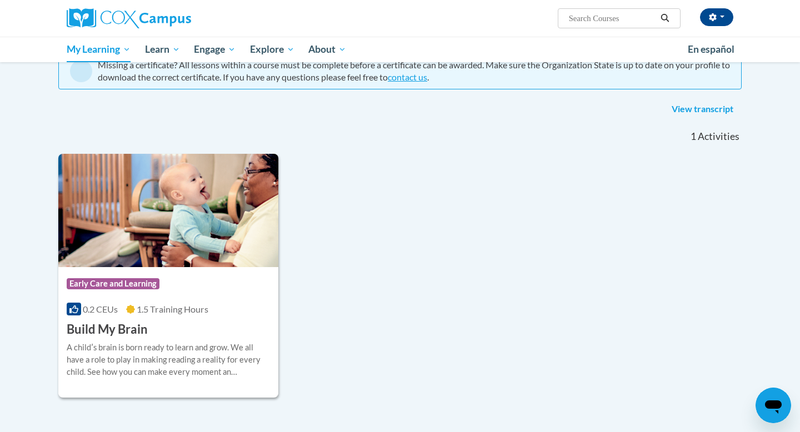
scroll to position [114, 0]
click at [722, 108] on link "View transcript" at bounding box center [702, 109] width 78 height 18
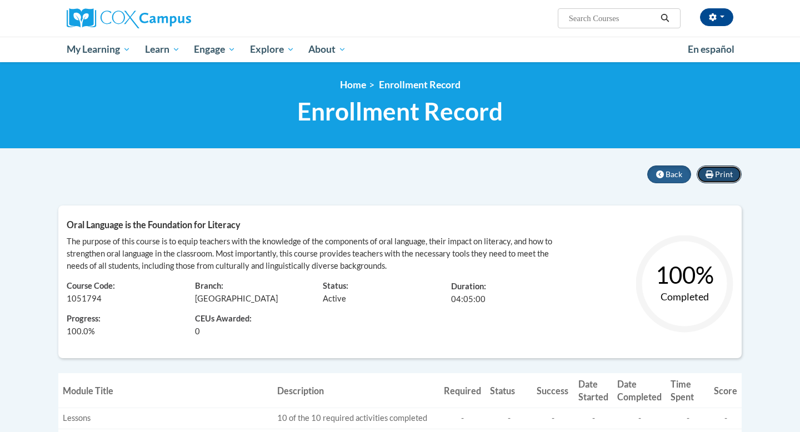
click at [725, 173] on span "Print" at bounding box center [724, 173] width 18 height 9
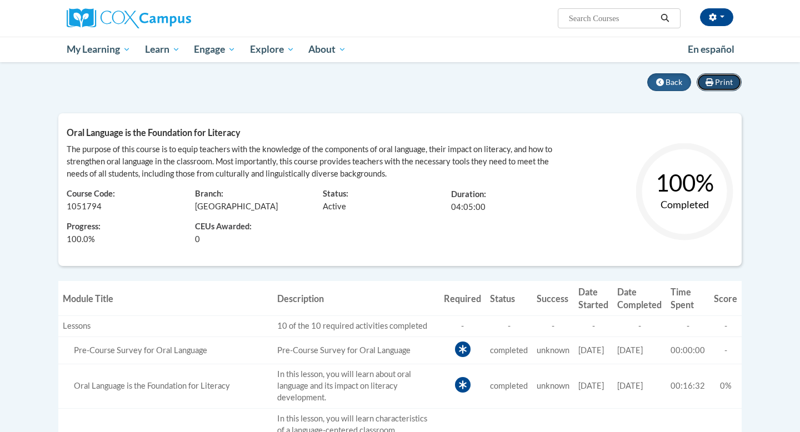
scroll to position [93, 0]
click at [705, 184] on text "100%" at bounding box center [684, 182] width 58 height 28
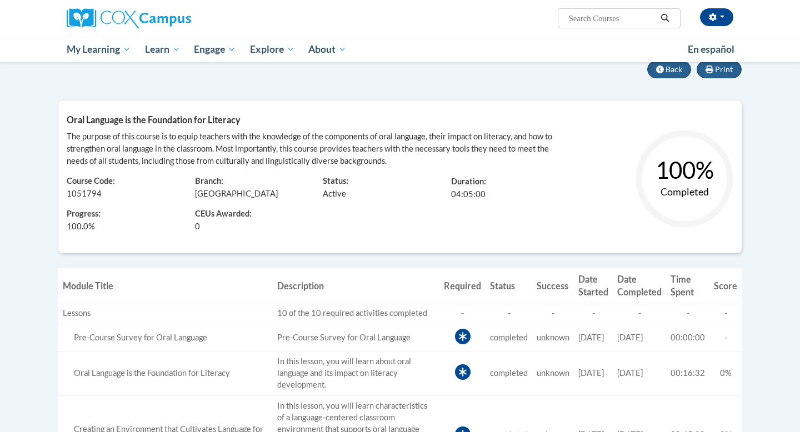
scroll to position [103, 0]
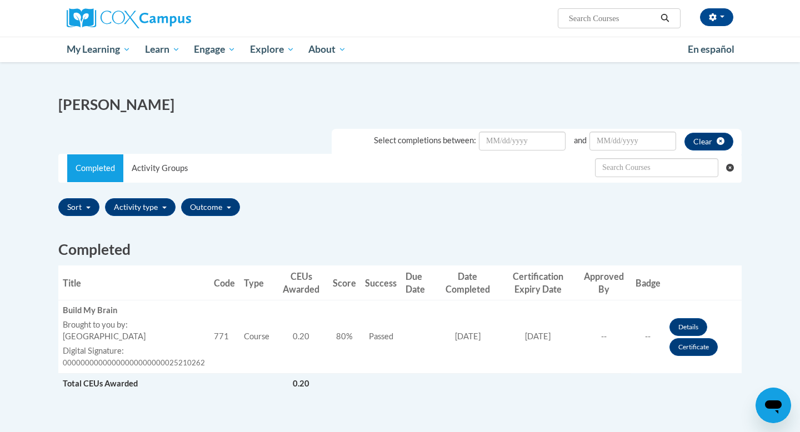
scroll to position [115, 0]
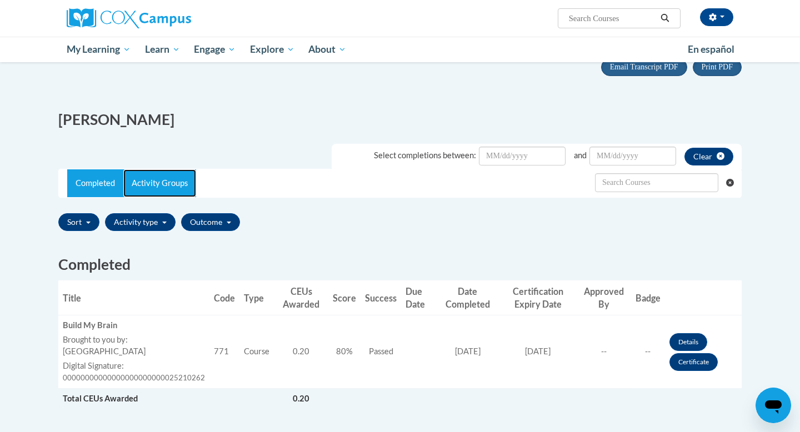
click at [175, 181] on link "Activity Groups" at bounding box center [159, 183] width 73 height 28
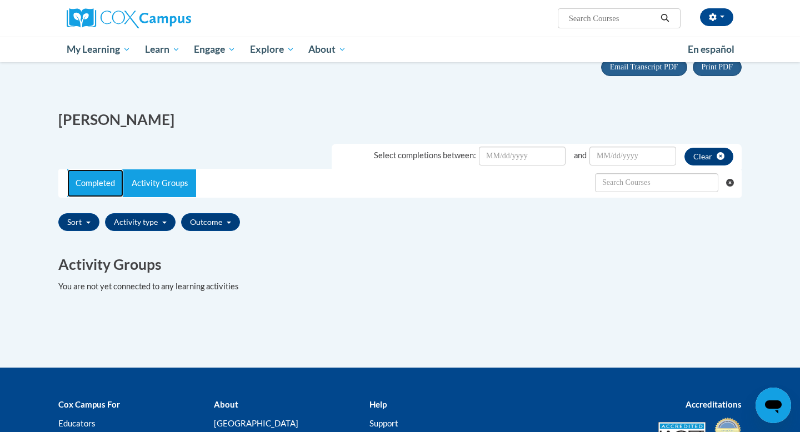
click at [96, 188] on link "Completed" at bounding box center [95, 183] width 56 height 28
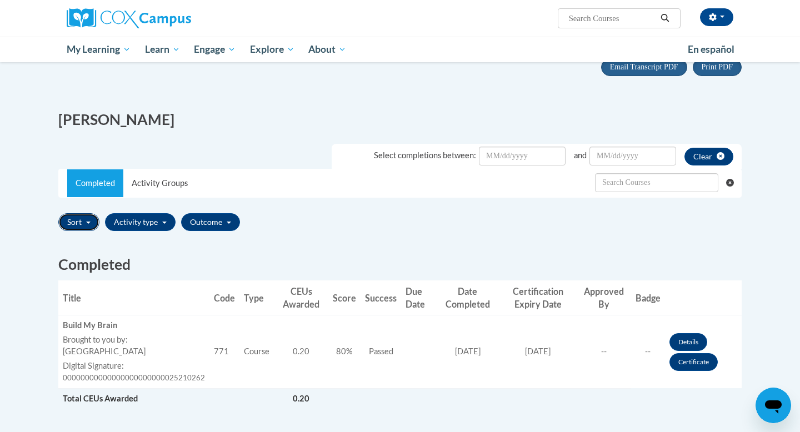
click at [80, 229] on button "Sort" at bounding box center [78, 222] width 41 height 18
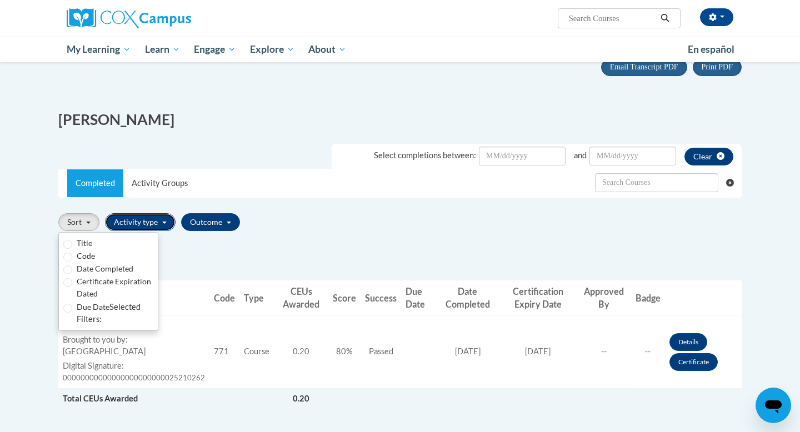
click at [137, 225] on button "Activity type" at bounding box center [140, 222] width 71 height 18
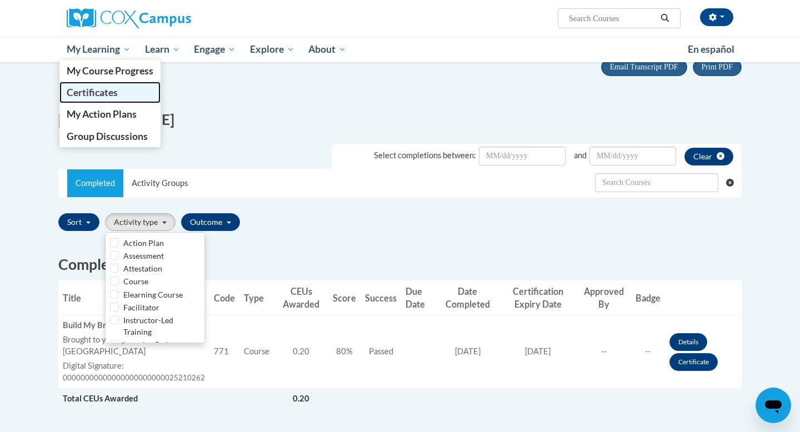
click at [124, 96] on link "Certificates" at bounding box center [109, 93] width 101 height 22
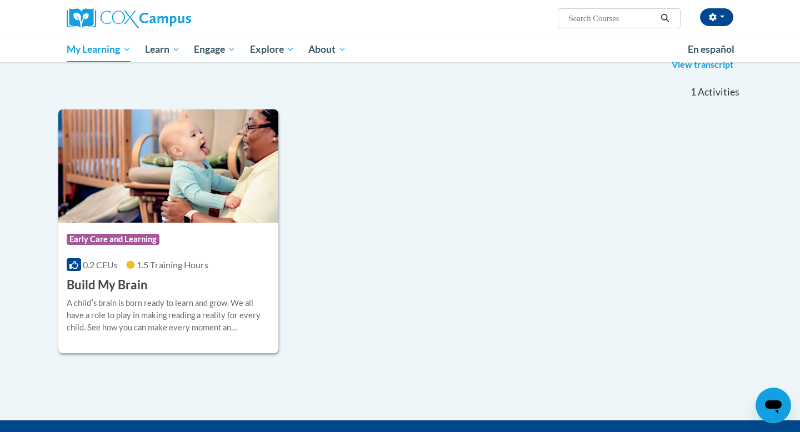
scroll to position [214, 0]
